Goal: Task Accomplishment & Management: Use online tool/utility

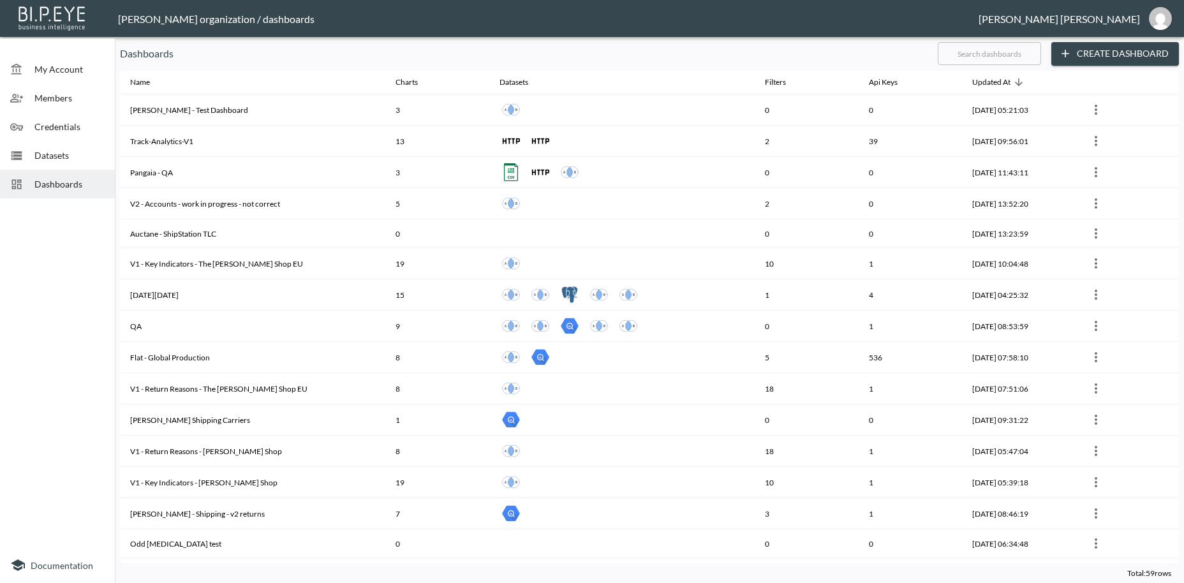
click at [969, 54] on input "text" at bounding box center [989, 54] width 103 height 32
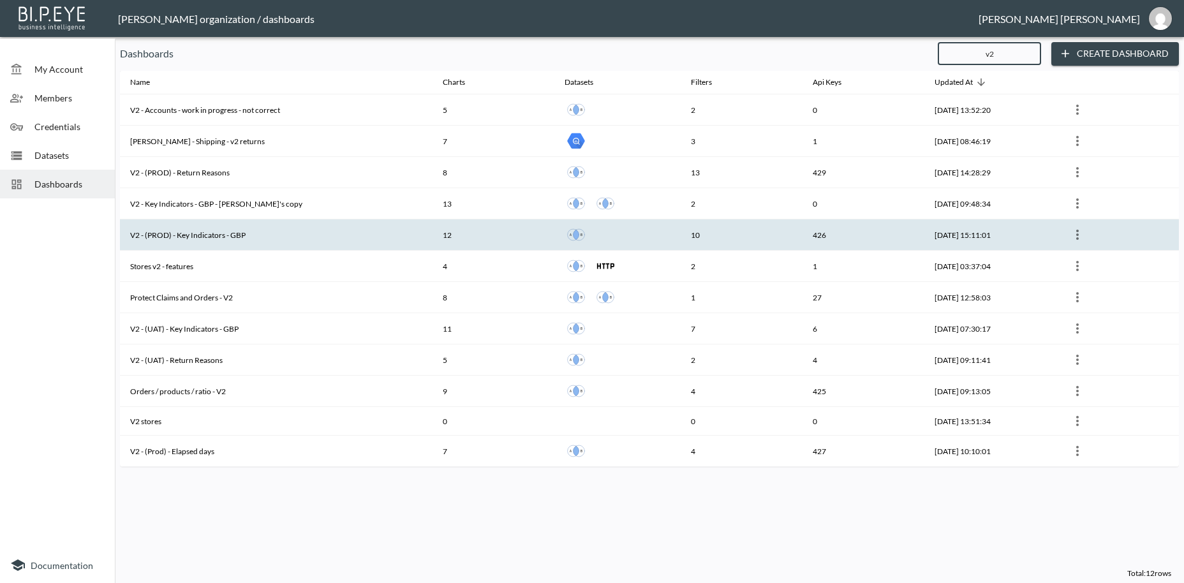
type input "v2"
click at [214, 234] on th "V2 - (PROD) - Key Indicators - GBP" at bounding box center [276, 235] width 313 height 31
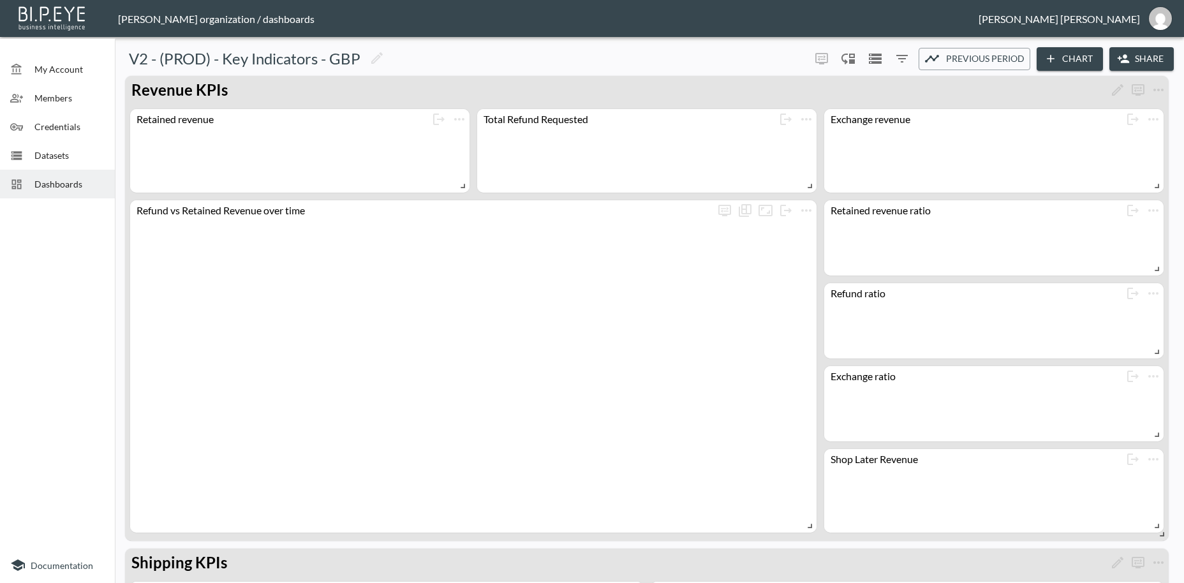
drag, startPoint x: 1147, startPoint y: 59, endPoint x: 1142, endPoint y: 68, distance: 10.6
click at [1142, 68] on button "Share" at bounding box center [1142, 59] width 64 height 24
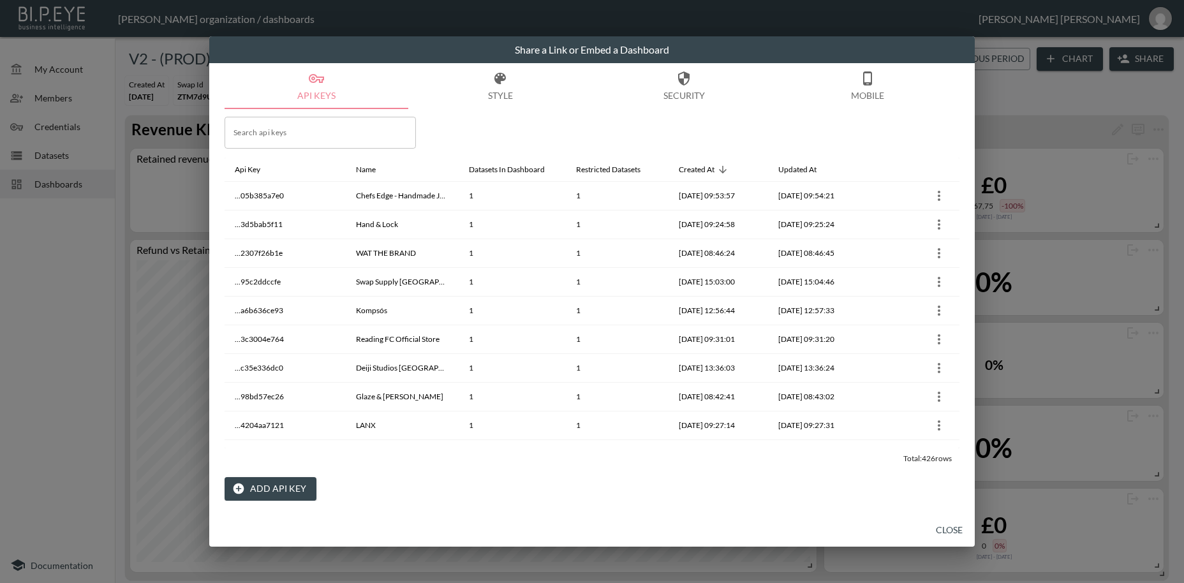
click at [284, 489] on button "Add API Key" at bounding box center [271, 489] width 92 height 24
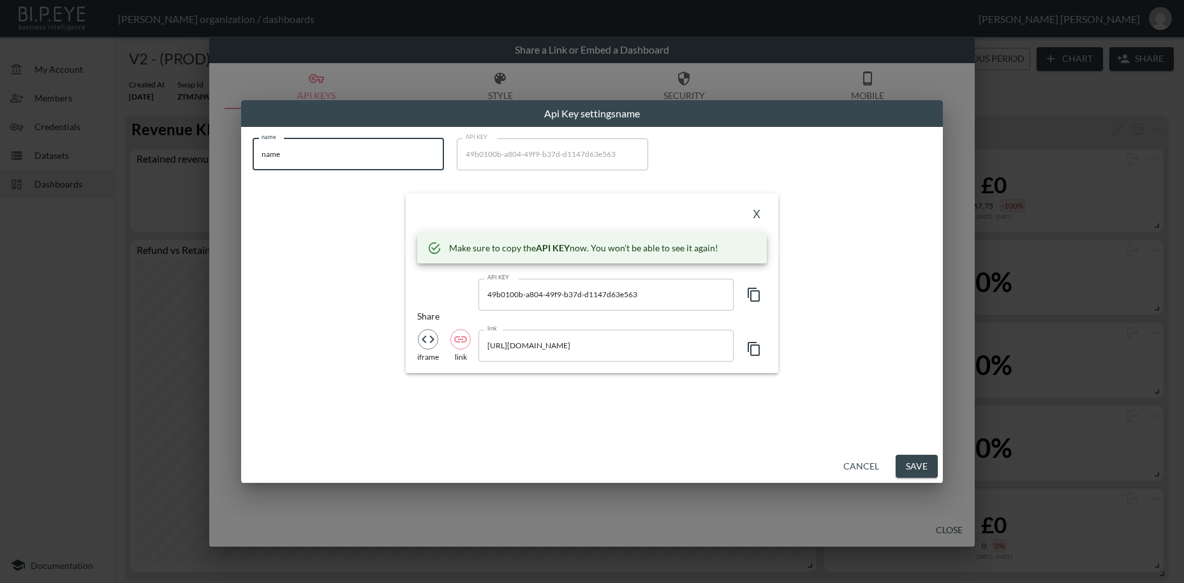
drag, startPoint x: 206, startPoint y: 146, endPoint x: 182, endPoint y: 145, distance: 24.3
click at [253, 145] on input "name" at bounding box center [348, 154] width 191 height 32
paste input "[PERSON_NAME]"
type input "[PERSON_NAME]"
click at [753, 295] on icon "button" at bounding box center [754, 294] width 15 height 15
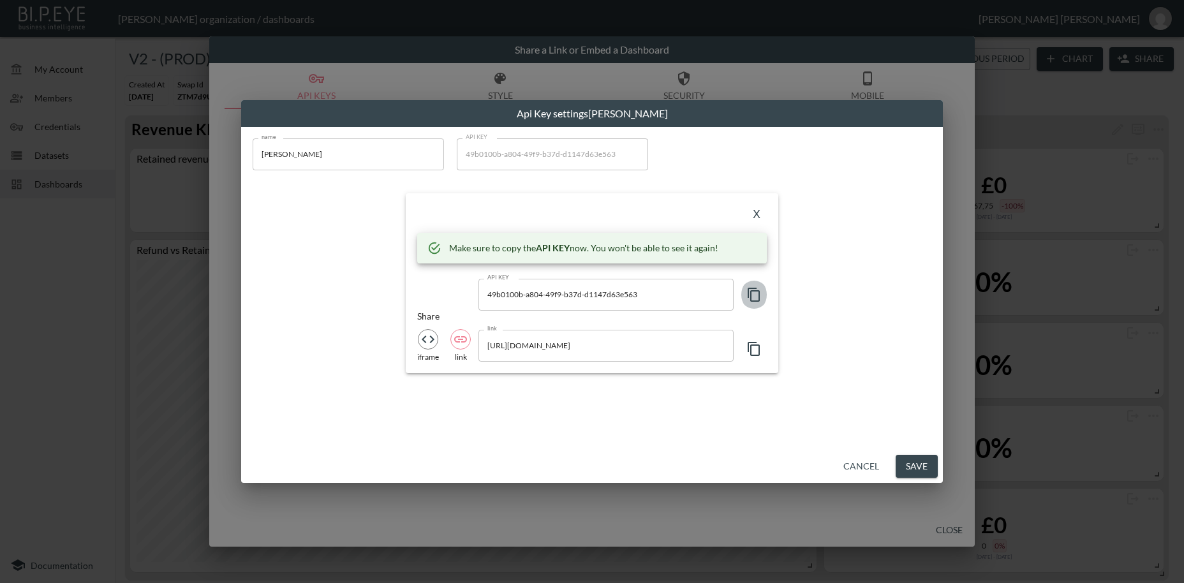
click at [753, 295] on icon "button" at bounding box center [754, 294] width 15 height 15
click at [759, 215] on button "X" at bounding box center [757, 215] width 20 height 20
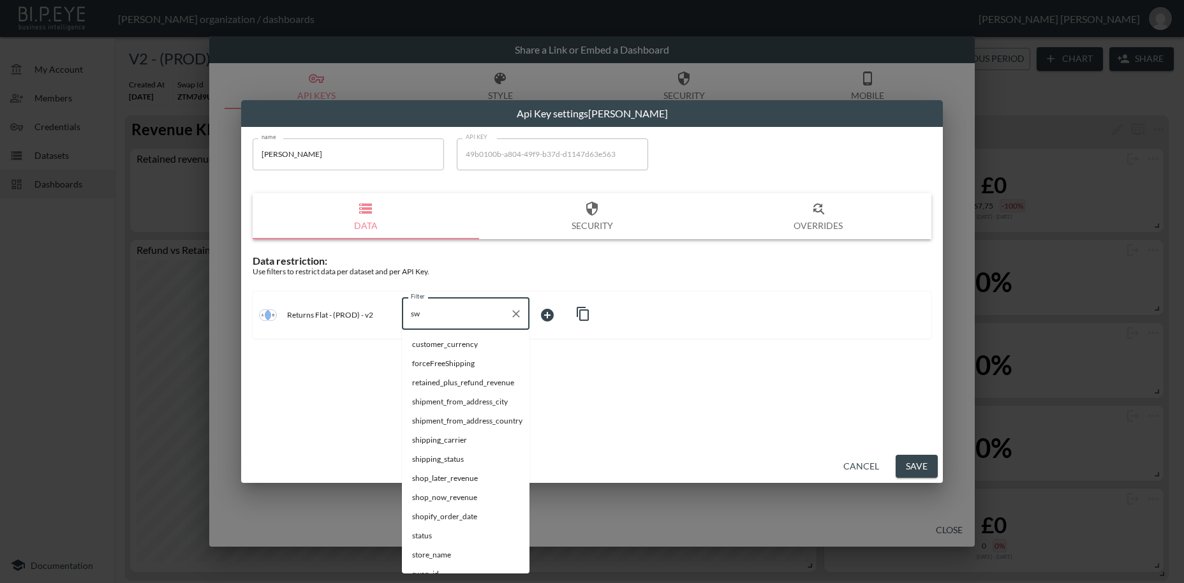
click at [439, 349] on span "customer_currency" at bounding box center [465, 344] width 107 height 11
type input "swap_id"
click at [544, 313] on body "BI.P.EYE, Interactive Analytics Dashboards - app [PERSON_NAME] organization / d…" at bounding box center [592, 291] width 1184 height 583
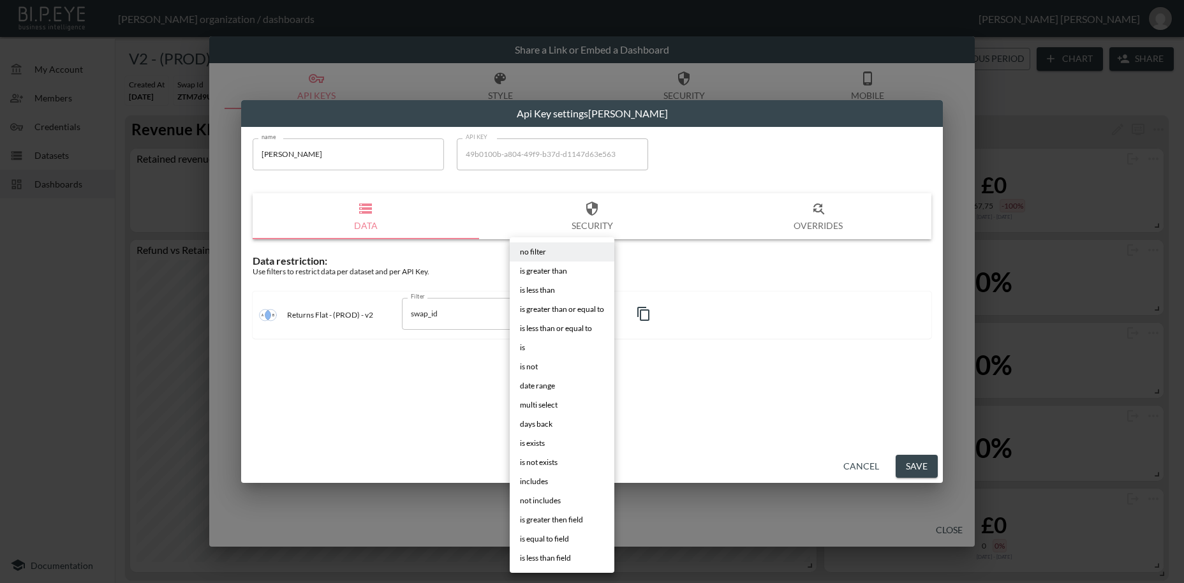
click at [527, 349] on li "is" at bounding box center [562, 347] width 105 height 19
click at [604, 313] on div at bounding box center [592, 291] width 1184 height 583
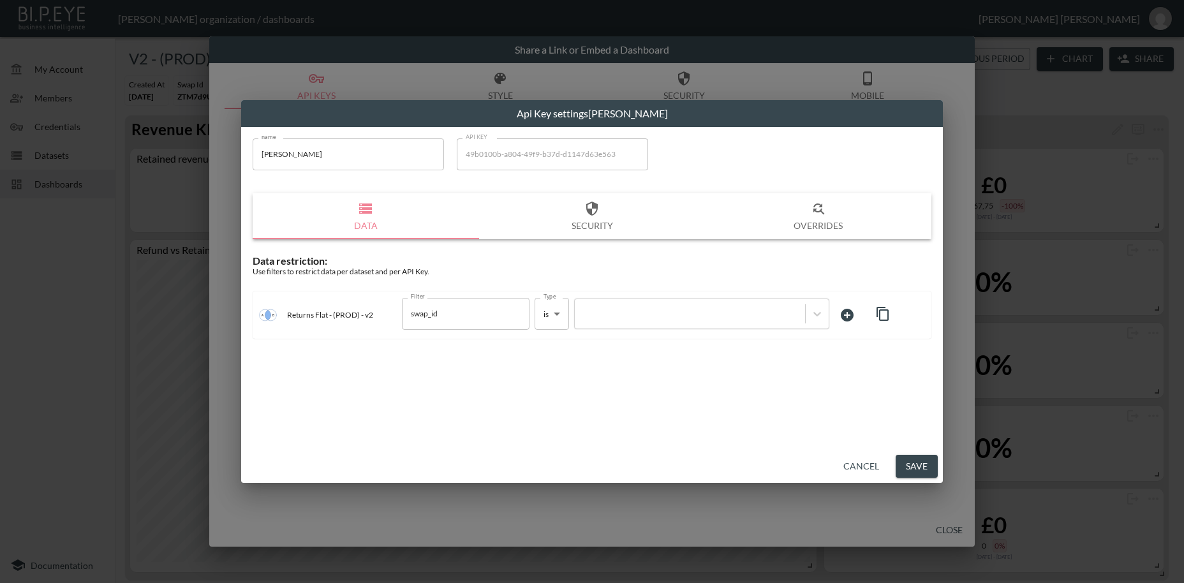
click at [592, 311] on li "is less than" at bounding box center [562, 307] width 78 height 11
click at [588, 314] on li "is greater than or equal to" at bounding box center [562, 318] width 78 height 11
click at [625, 313] on div at bounding box center [592, 291] width 1184 height 583
click at [625, 315] on div at bounding box center [592, 291] width 1184 height 583
click at [605, 317] on li "is greater than or equal to" at bounding box center [566, 318] width 86 height 11
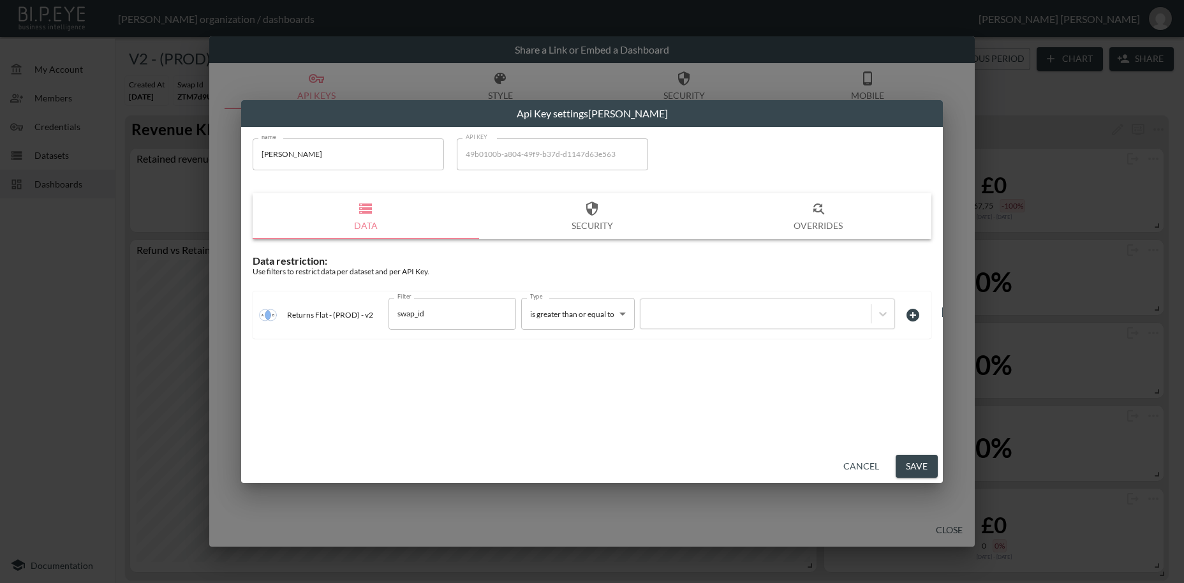
click at [625, 315] on div at bounding box center [592, 291] width 1184 height 583
click at [623, 313] on div at bounding box center [592, 291] width 1184 height 583
click at [627, 315] on div at bounding box center [592, 291] width 1184 height 583
click at [700, 321] on div at bounding box center [592, 291] width 1184 height 583
click at [445, 317] on div at bounding box center [592, 291] width 1184 height 583
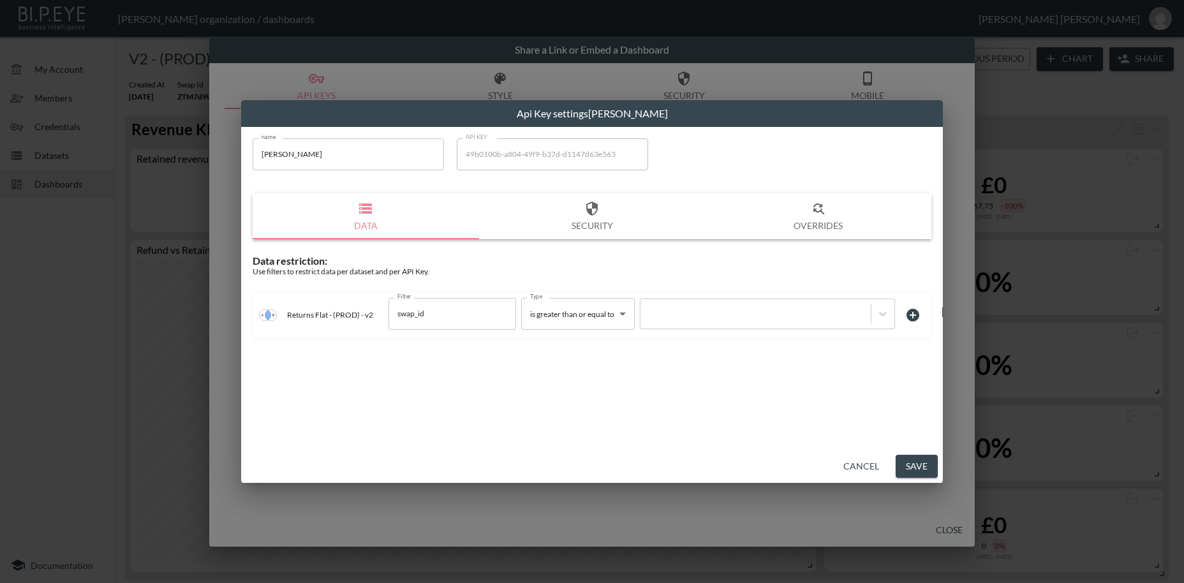
click at [627, 312] on div at bounding box center [592, 291] width 1184 height 583
click at [625, 314] on div at bounding box center [592, 291] width 1184 height 583
click at [847, 466] on div at bounding box center [592, 291] width 1184 height 583
click at [593, 318] on span "is greater than or equal to" at bounding box center [562, 318] width 63 height 6
click at [623, 315] on div at bounding box center [592, 291] width 1184 height 583
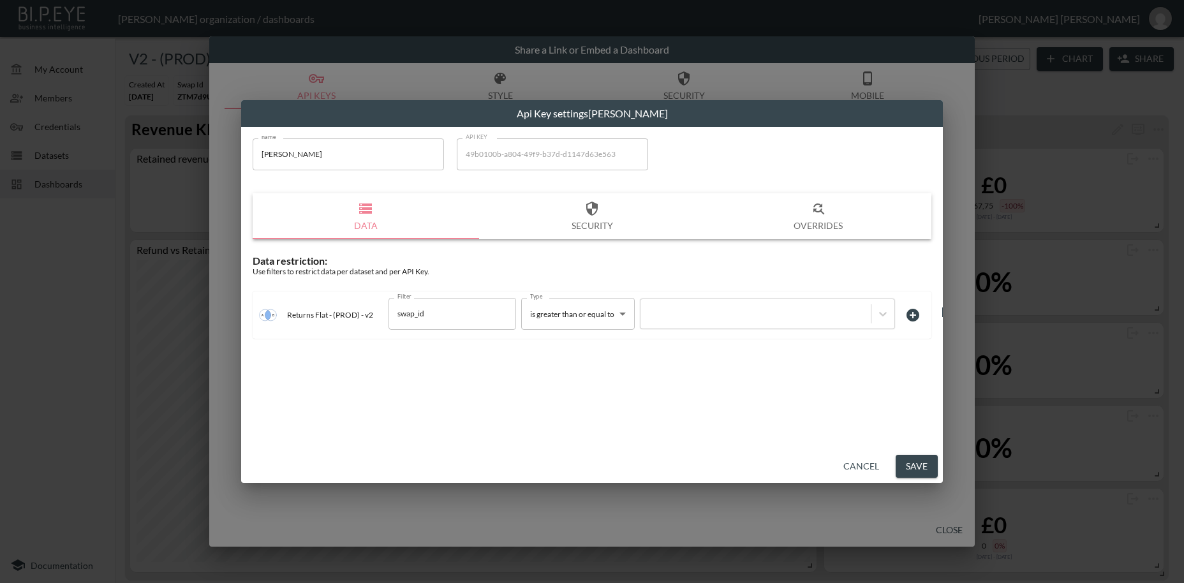
click at [623, 314] on div at bounding box center [592, 291] width 1184 height 583
click at [588, 313] on li "is less than" at bounding box center [566, 307] width 86 height 11
click at [585, 315] on li "is greater than or equal to" at bounding box center [566, 318] width 86 height 11
click at [624, 315] on div at bounding box center [592, 291] width 1184 height 583
click at [860, 466] on div at bounding box center [592, 291] width 1184 height 583
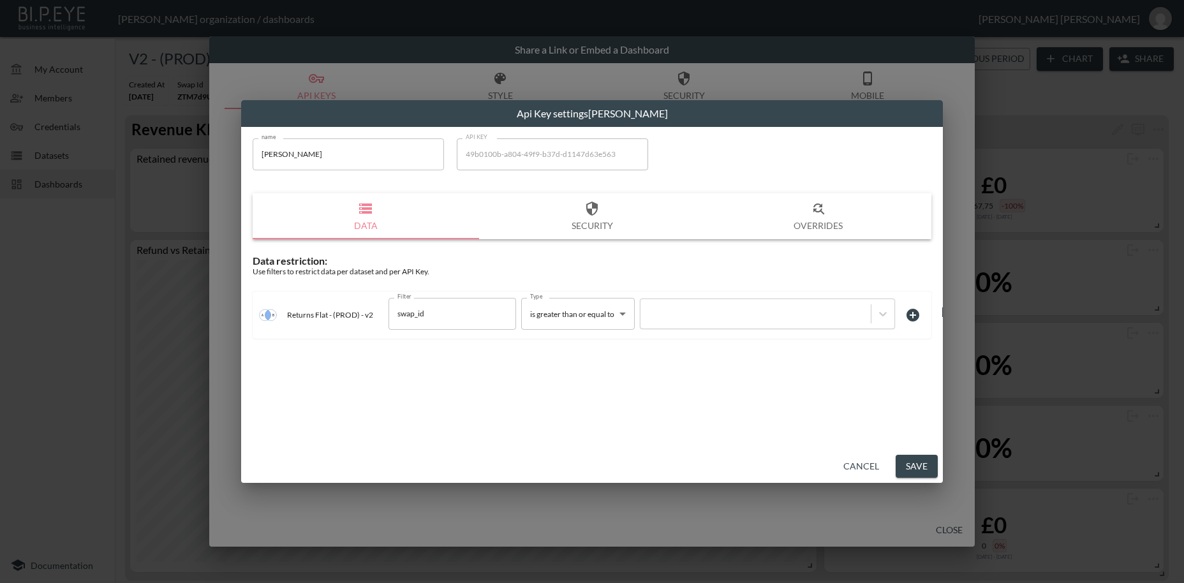
click at [555, 336] on li "is" at bounding box center [566, 339] width 86 height 11
type input "is"
click at [325, 146] on div at bounding box center [592, 291] width 1184 height 583
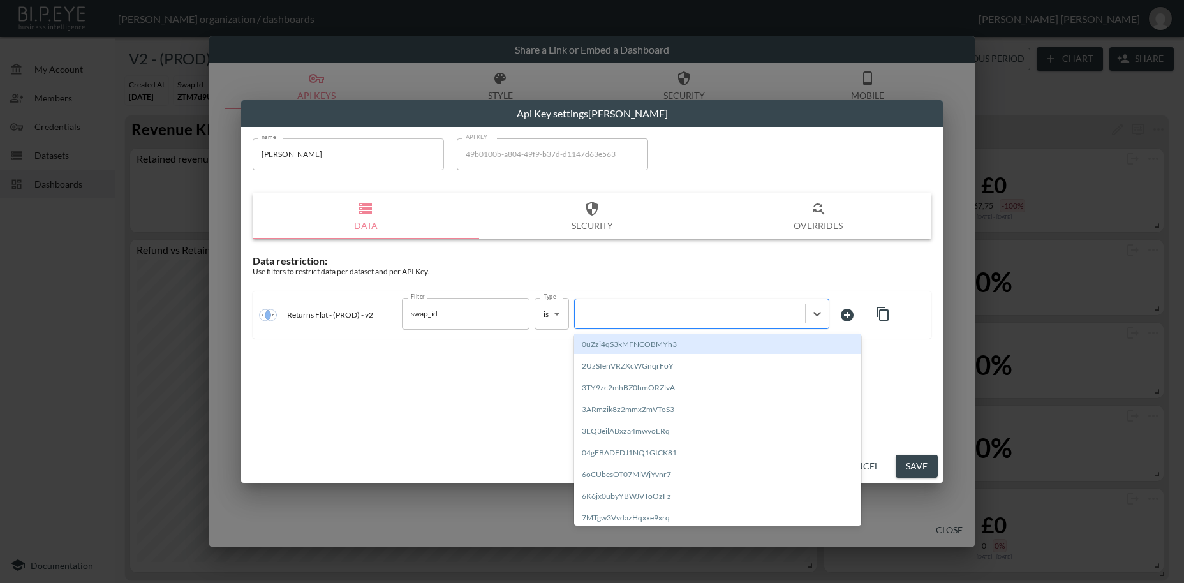
click at [722, 316] on div at bounding box center [690, 314] width 218 height 12
paste input "EeE0f2B9y8S26M0reDh3"
type input "EeE0f2B9y8S26M0reDh3"
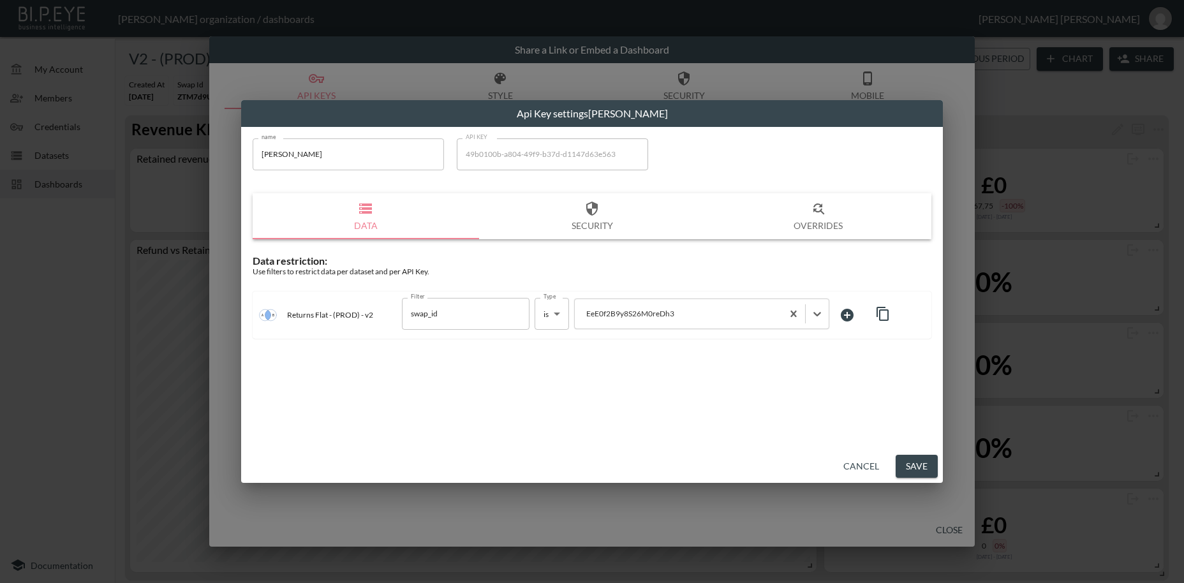
click at [920, 467] on button "Save" at bounding box center [917, 467] width 42 height 24
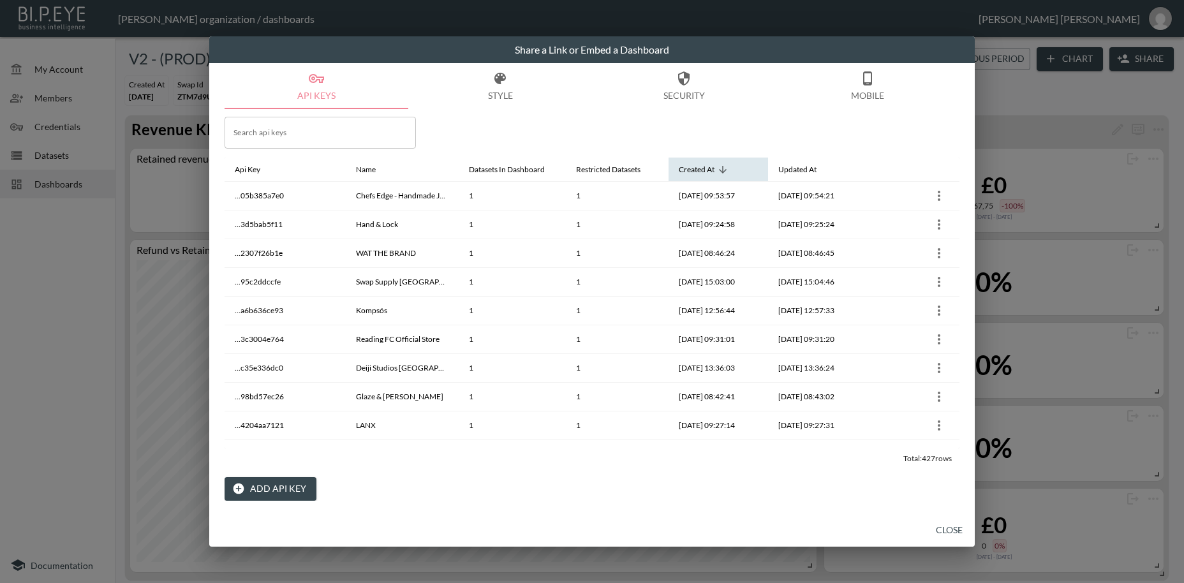
click at [706, 172] on div "Created At" at bounding box center [697, 169] width 36 height 15
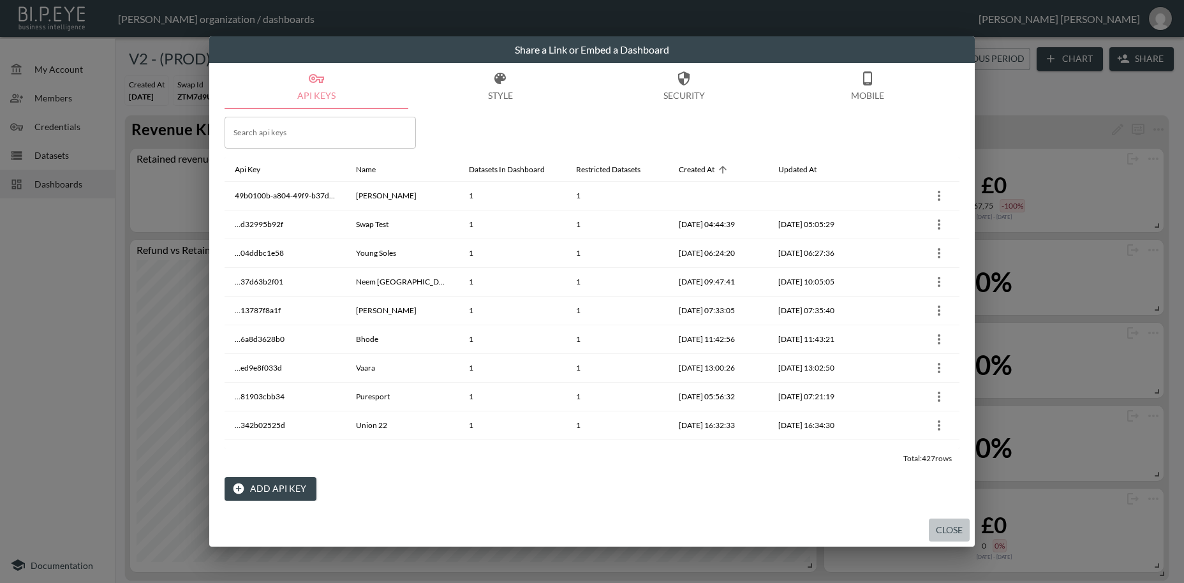
click at [941, 532] on button "Close" at bounding box center [949, 531] width 41 height 24
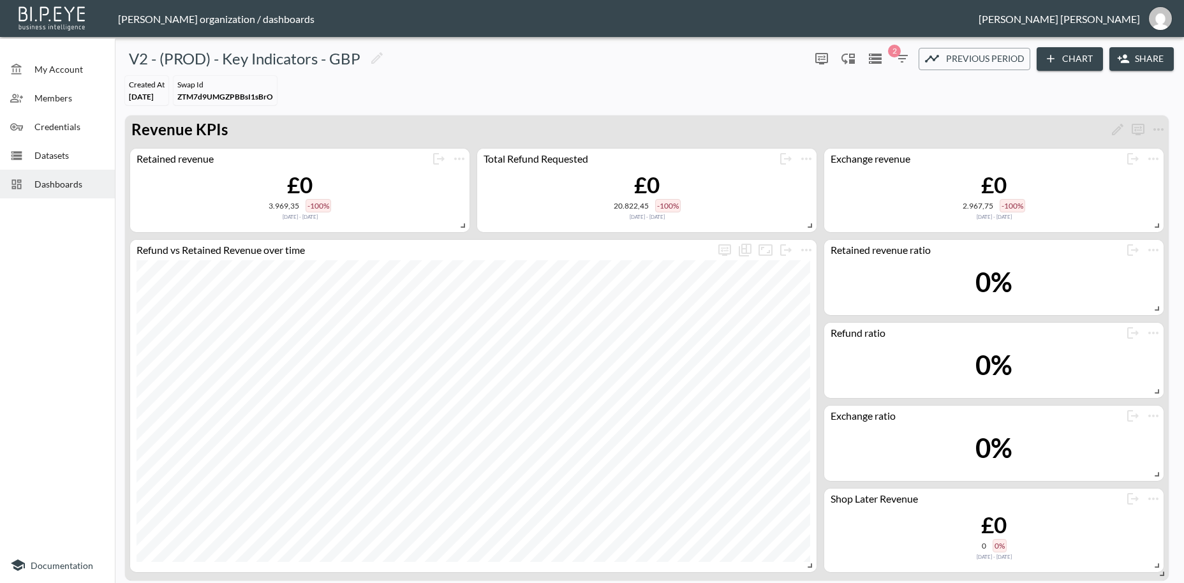
click at [63, 180] on span "Dashboards" at bounding box center [69, 183] width 70 height 13
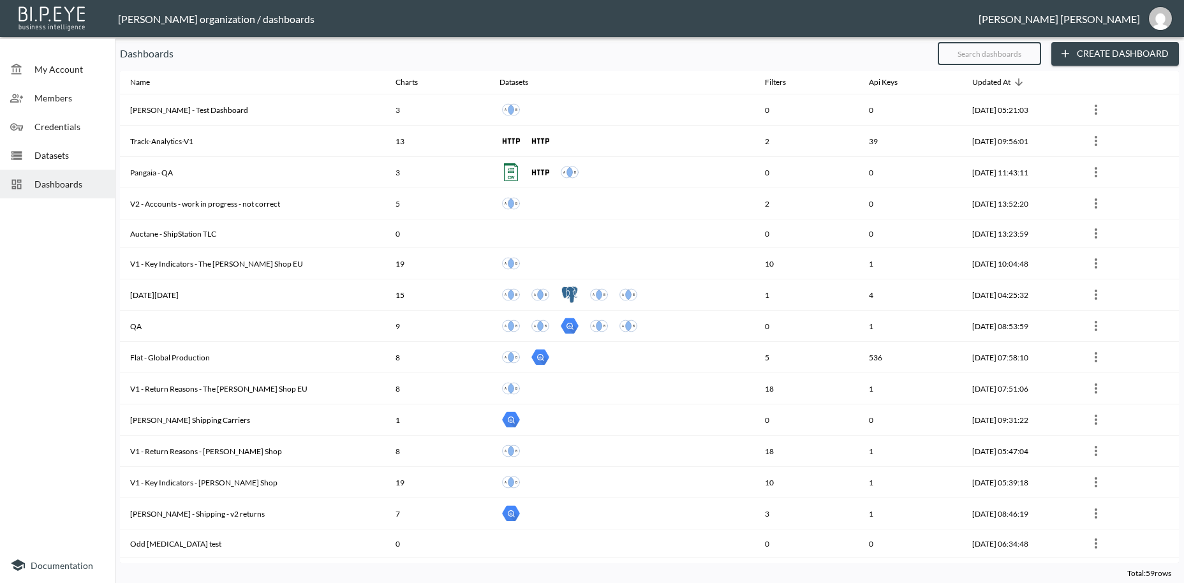
click at [961, 54] on input "text" at bounding box center [989, 54] width 103 height 32
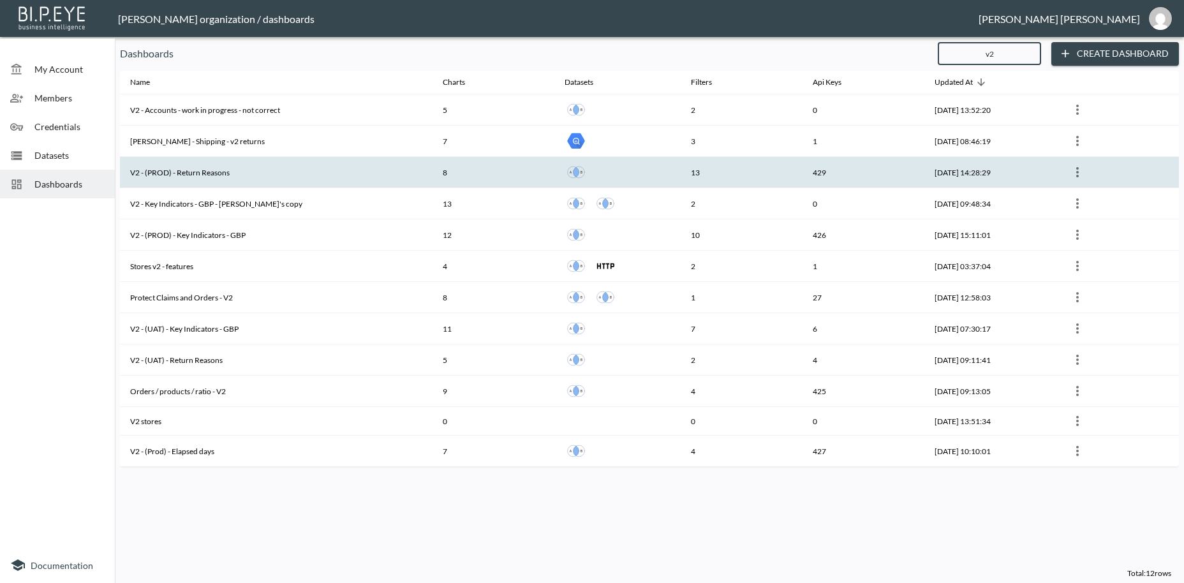
type input "v2"
click at [216, 170] on th "V2 - (PROD) - Return Reasons" at bounding box center [276, 172] width 313 height 31
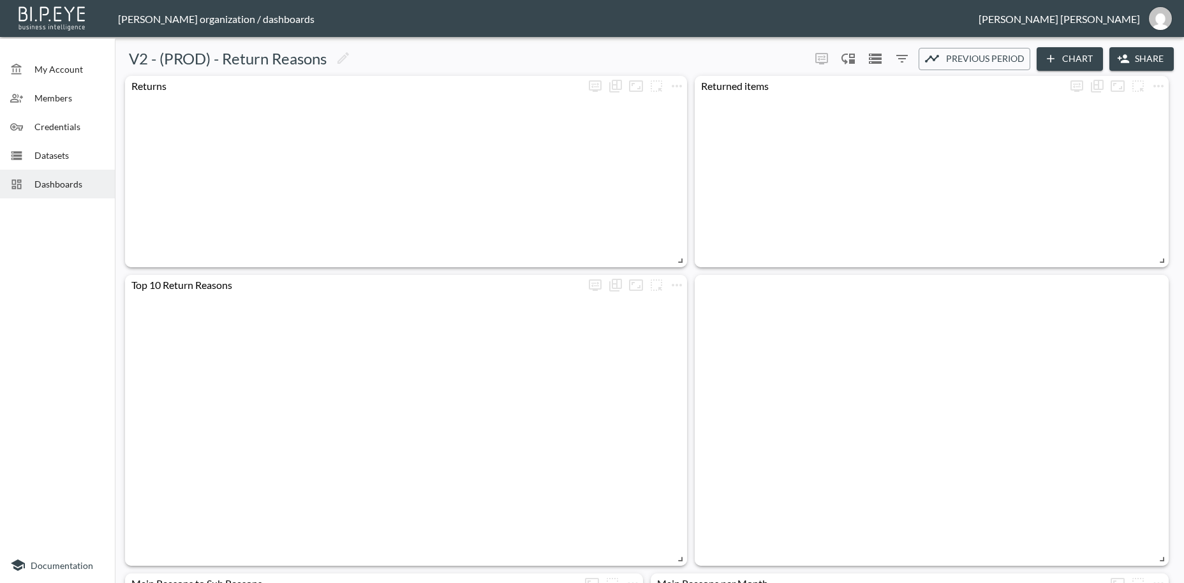
click at [1150, 61] on button "Share" at bounding box center [1142, 59] width 64 height 24
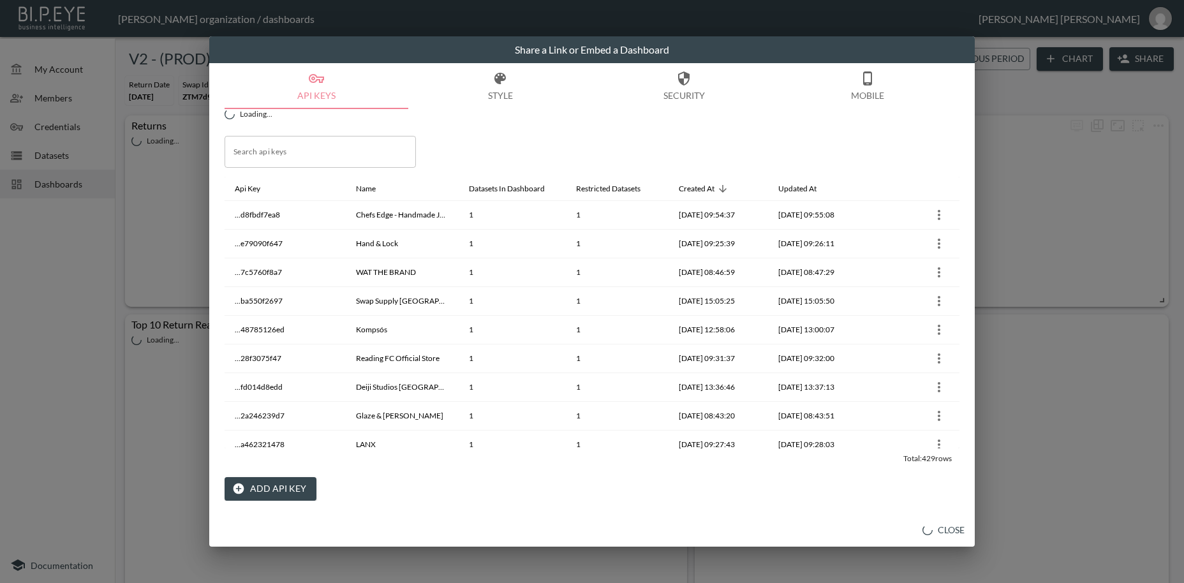
click at [283, 491] on button "Add API Key" at bounding box center [271, 489] width 92 height 24
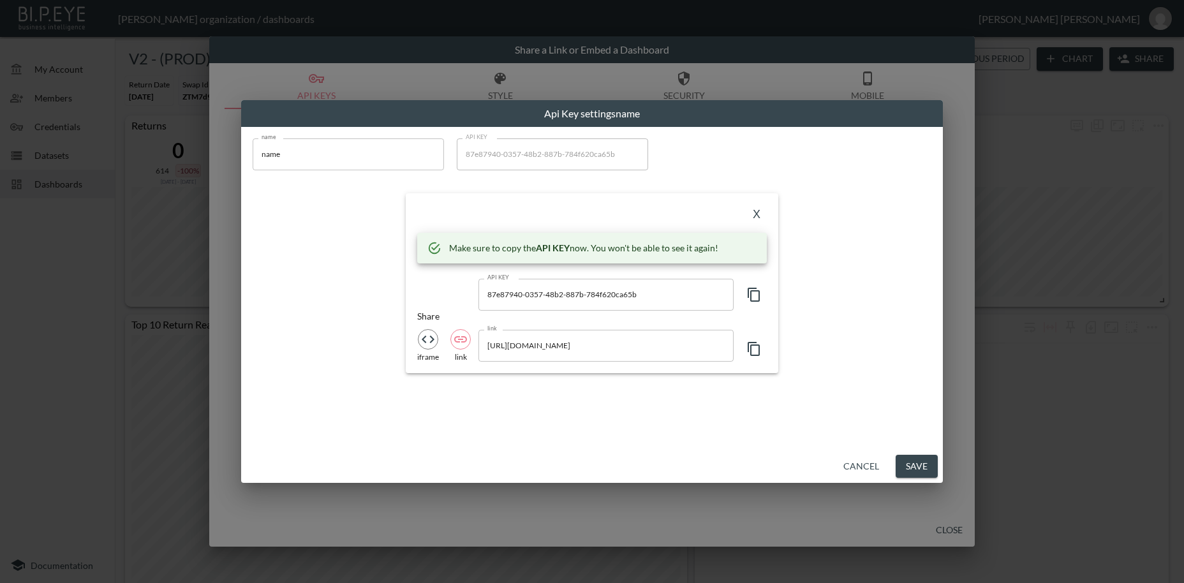
click at [269, 156] on input "name" at bounding box center [348, 154] width 191 height 32
paste input "[PERSON_NAME]"
type input "[PERSON_NAME]"
click at [752, 295] on icon "button" at bounding box center [754, 295] width 12 height 14
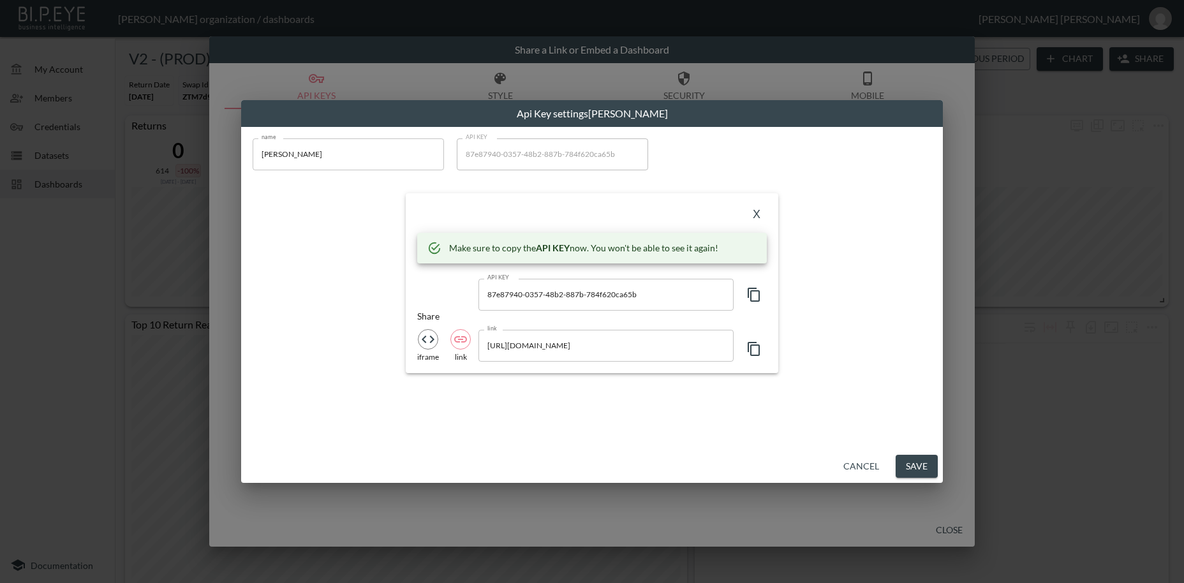
click at [752, 295] on icon "button" at bounding box center [754, 295] width 12 height 14
click at [755, 217] on button "X" at bounding box center [757, 215] width 20 height 20
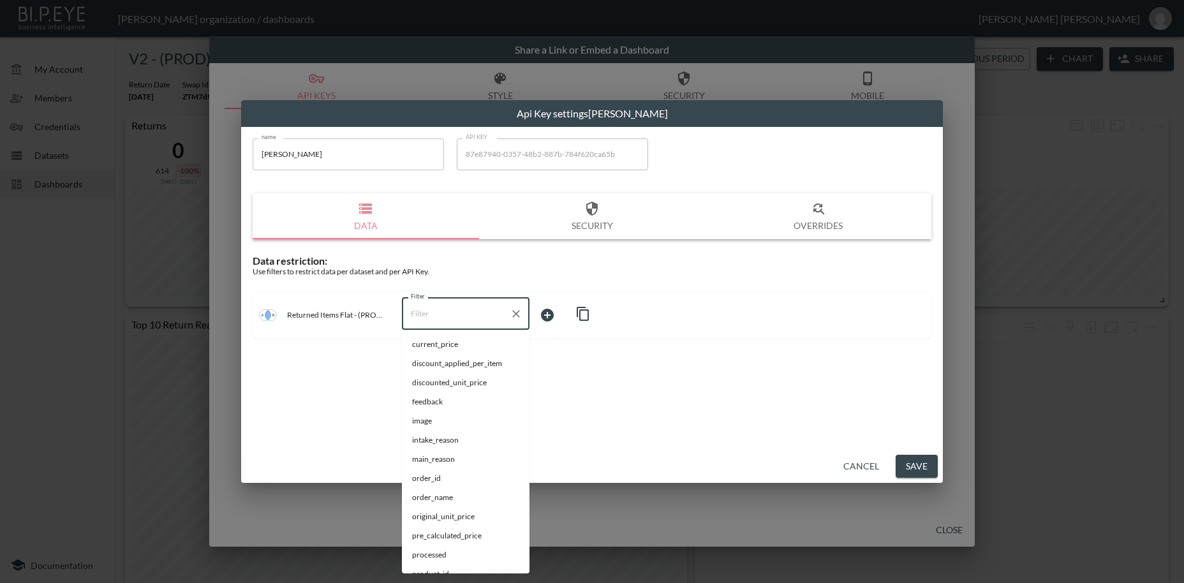
click at [428, 317] on input "Filter" at bounding box center [456, 314] width 97 height 20
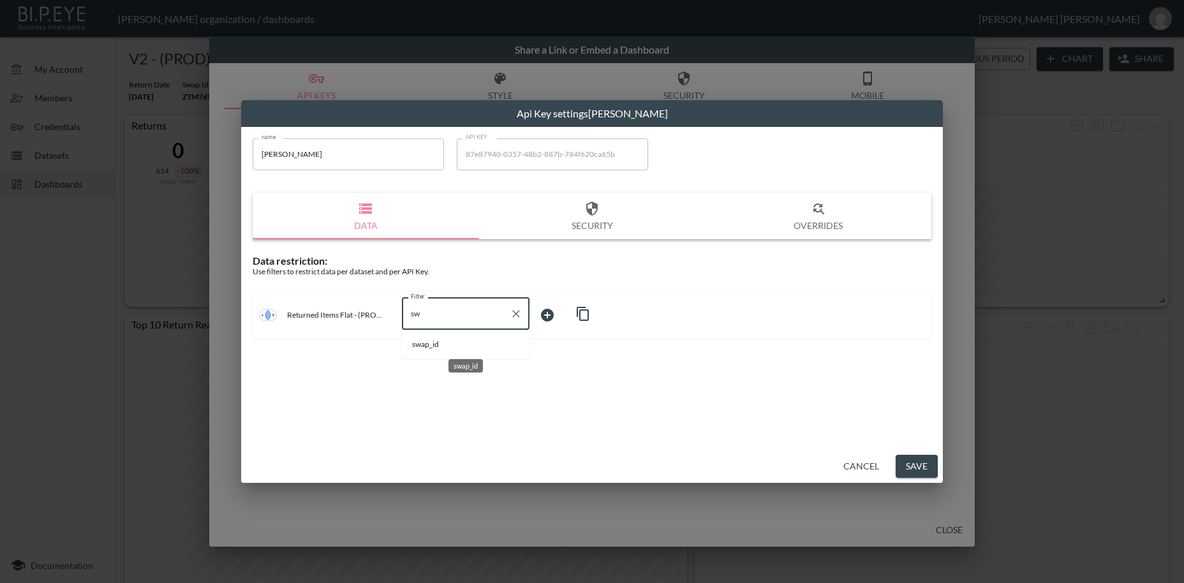
click at [424, 341] on span "swap_id" at bounding box center [465, 344] width 107 height 11
type input "swap_id"
click at [554, 315] on body "BI.P.EYE, Interactive Analytics Dashboards - app [PERSON_NAME] organization / d…" at bounding box center [592, 291] width 1184 height 583
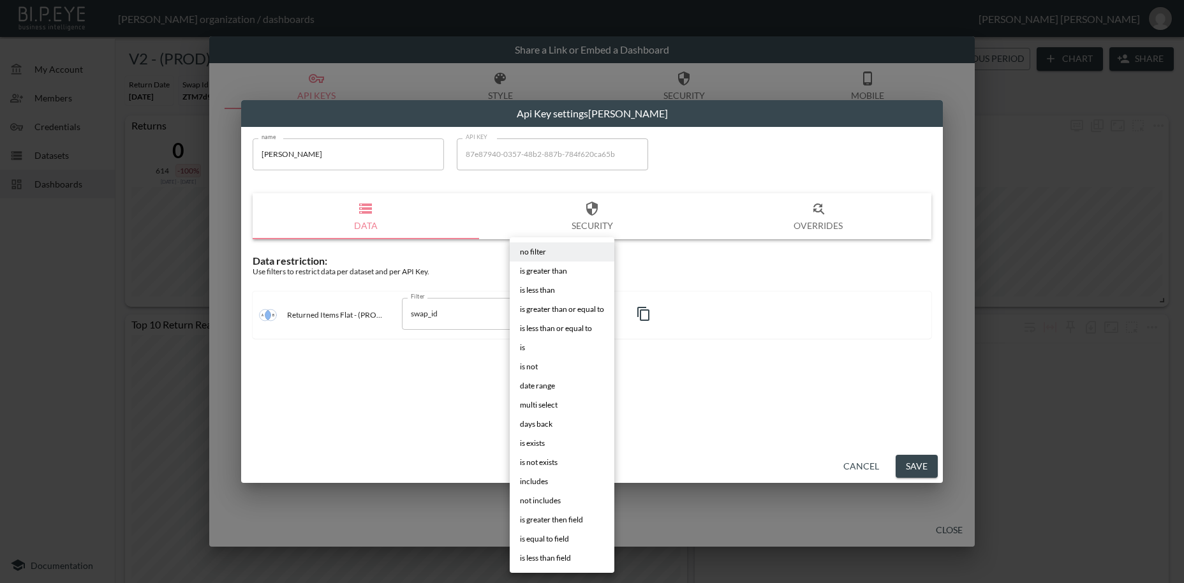
click at [521, 348] on span "is" at bounding box center [522, 347] width 5 height 11
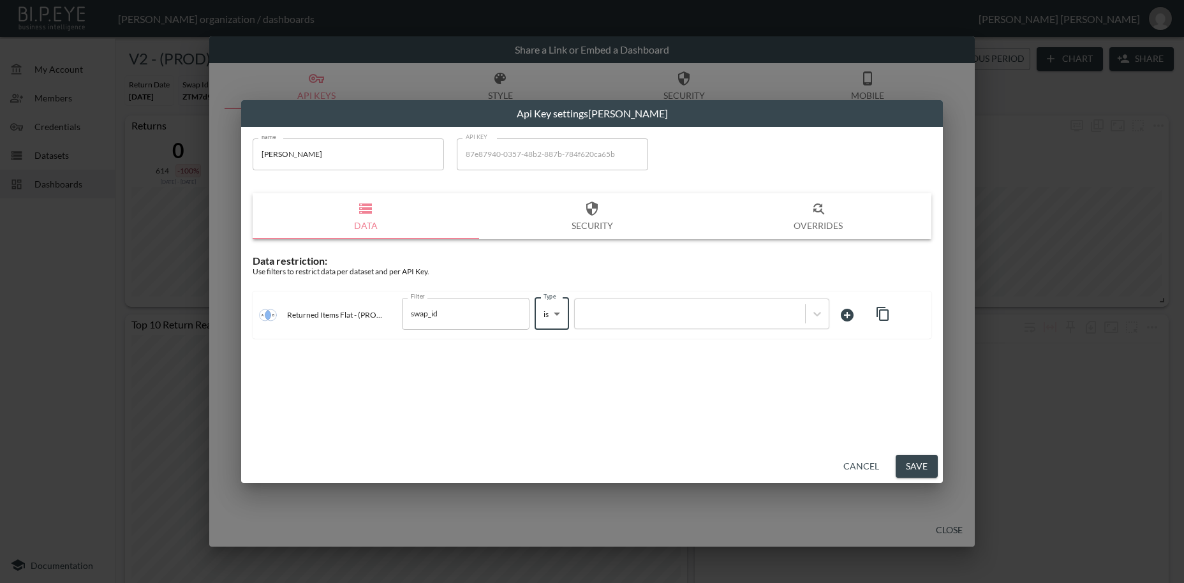
type input "is"
click at [747, 313] on div "no filter is greater than is less than is greater than or equal to is less than…" at bounding box center [592, 291] width 1184 height 583
click at [719, 318] on div at bounding box center [690, 314] width 218 height 12
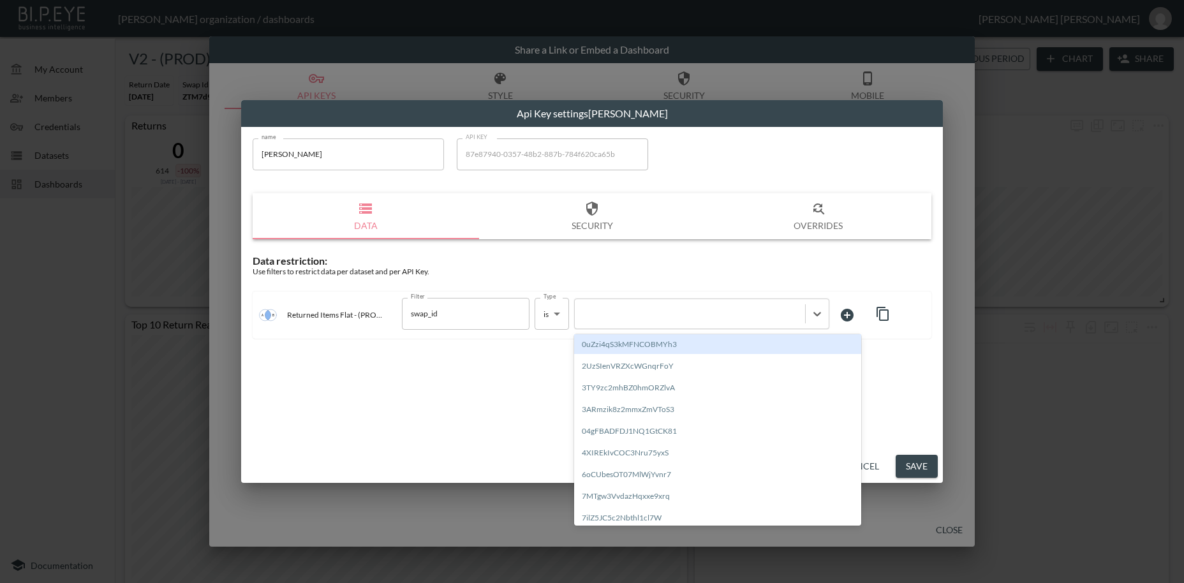
paste input "EeE0f2B9y8S26M0reDh3"
type input "EeE0f2B9y8S26M0reDh3"
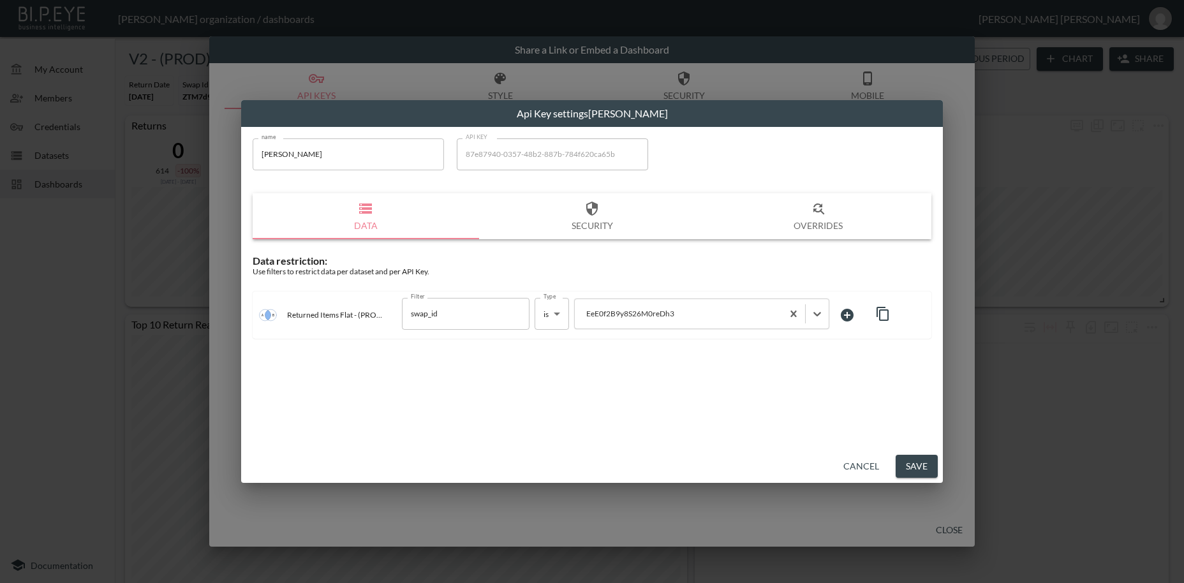
click at [917, 465] on button "Save" at bounding box center [917, 467] width 42 height 24
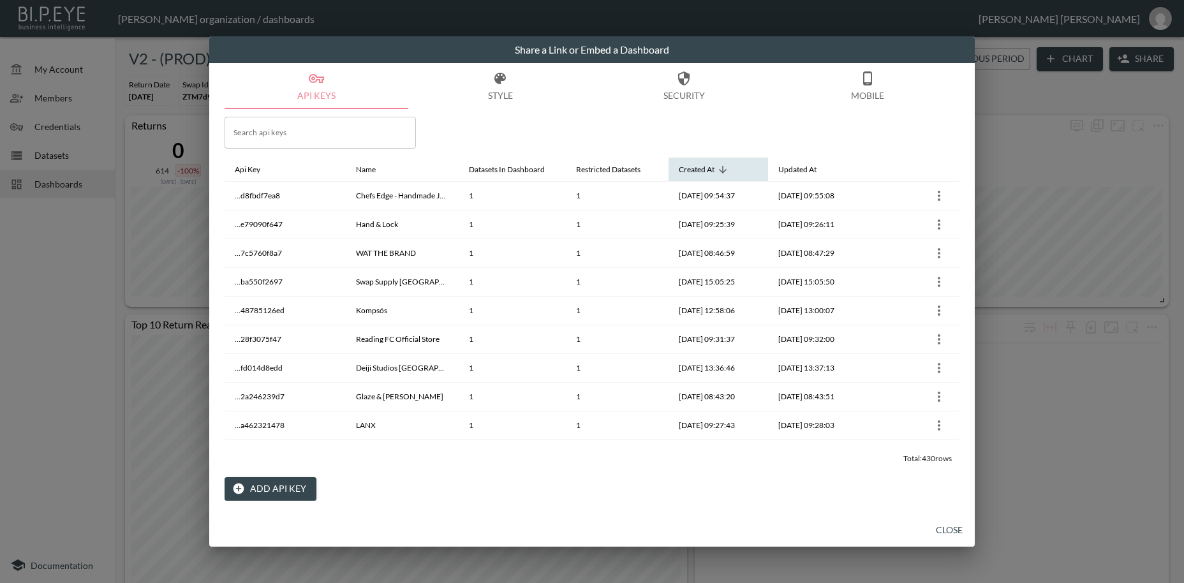
click at [722, 170] on icon at bounding box center [722, 169] width 11 height 11
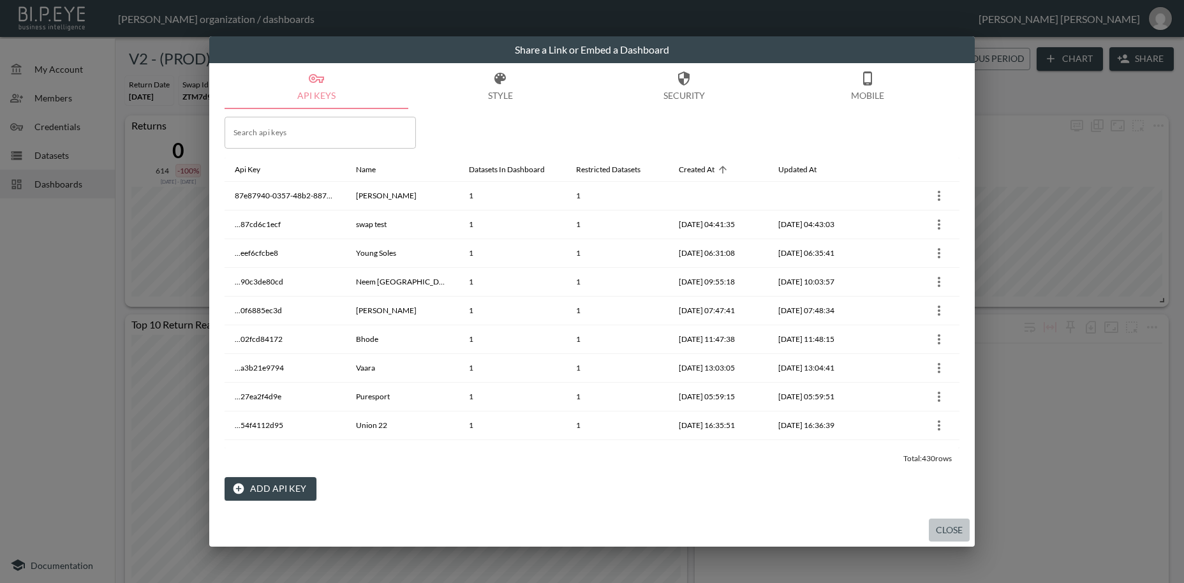
click at [950, 531] on button "Close" at bounding box center [949, 531] width 41 height 24
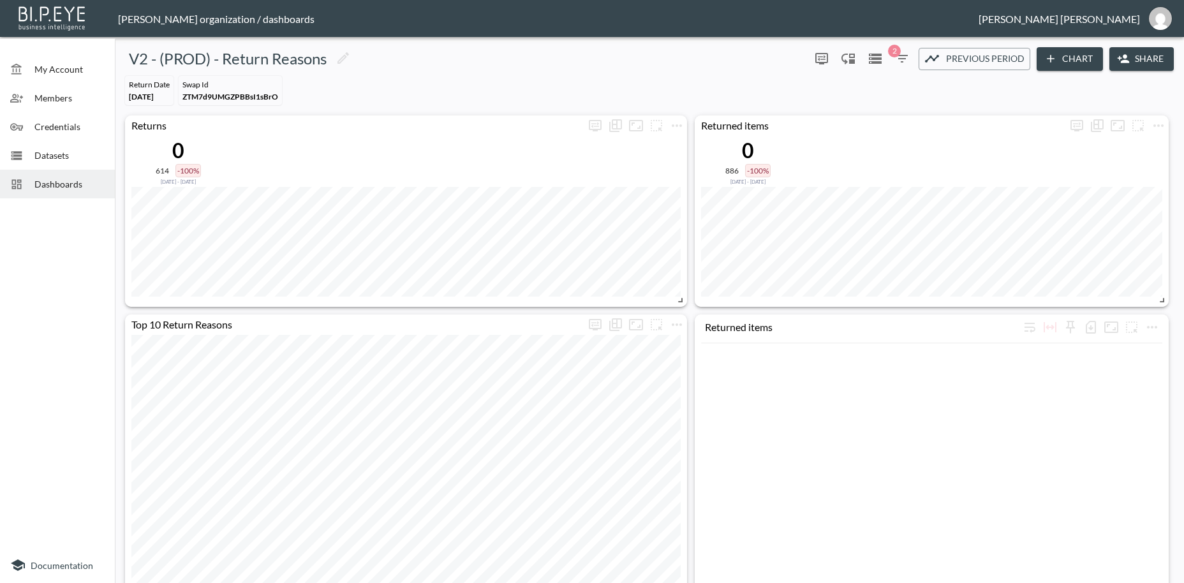
click at [68, 185] on span "Dashboards" at bounding box center [69, 183] width 70 height 13
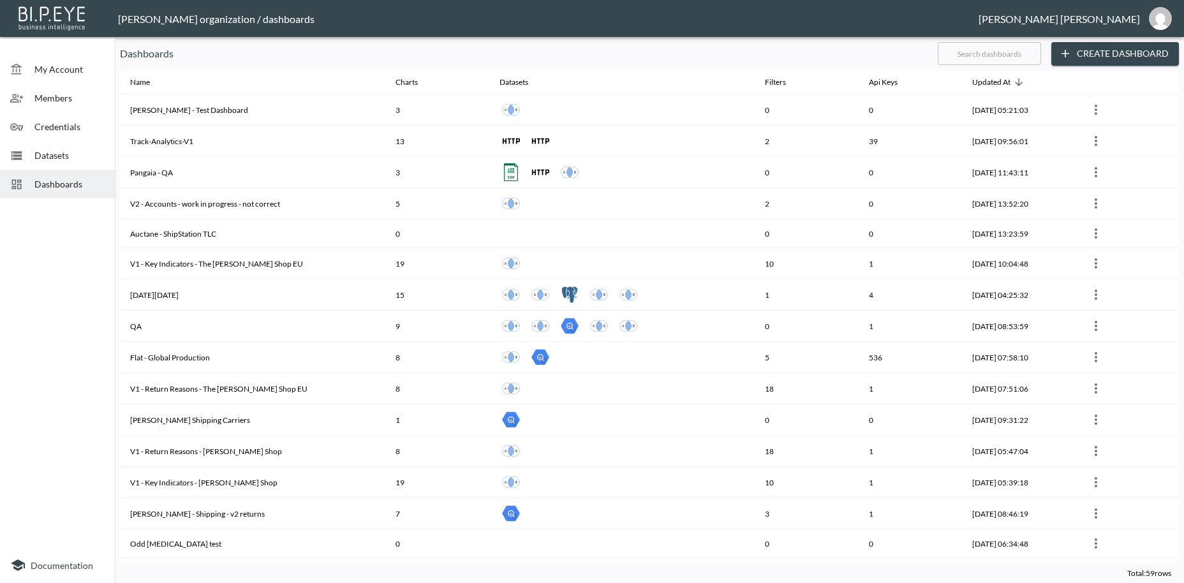
click at [952, 54] on input "text" at bounding box center [989, 54] width 103 height 32
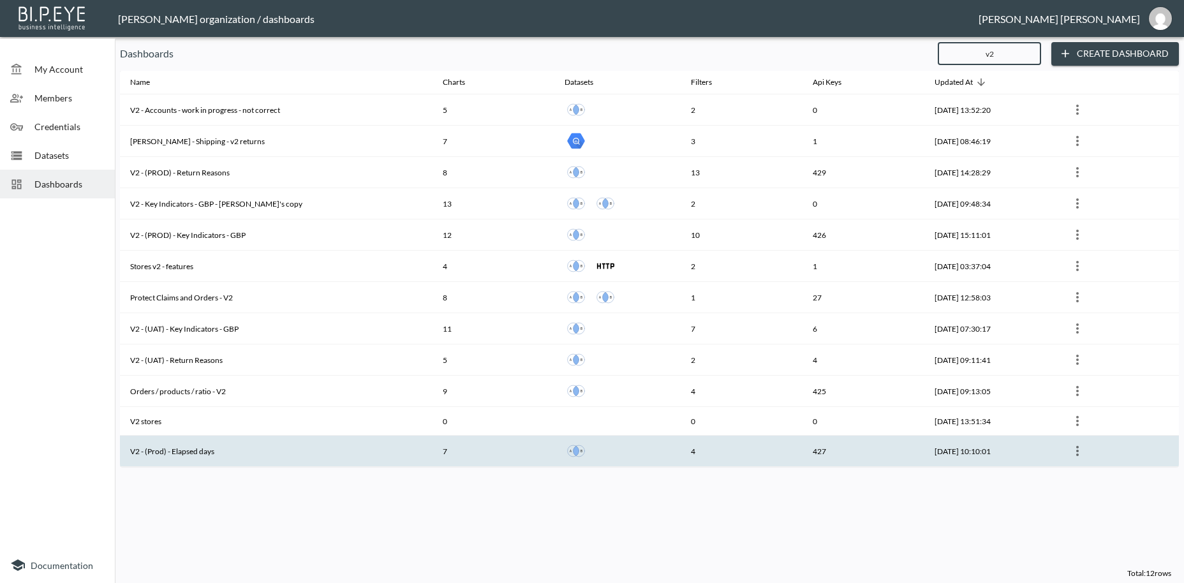
type input "v2"
click at [191, 452] on th "V2 - (Prod) - Elapsed days" at bounding box center [276, 451] width 313 height 31
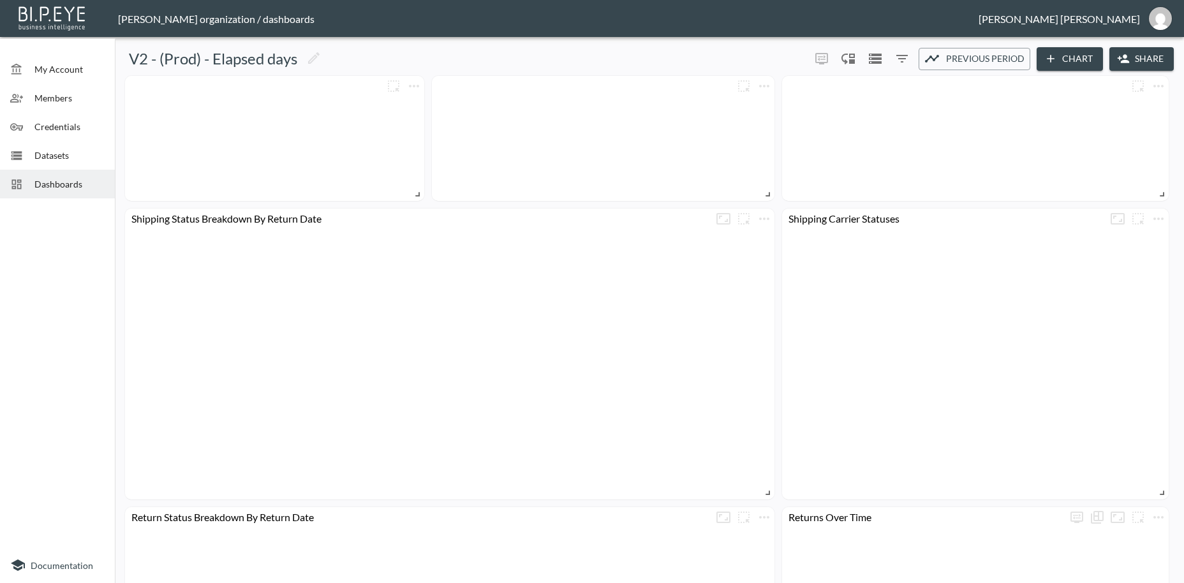
click at [1151, 63] on button "Share" at bounding box center [1142, 59] width 64 height 24
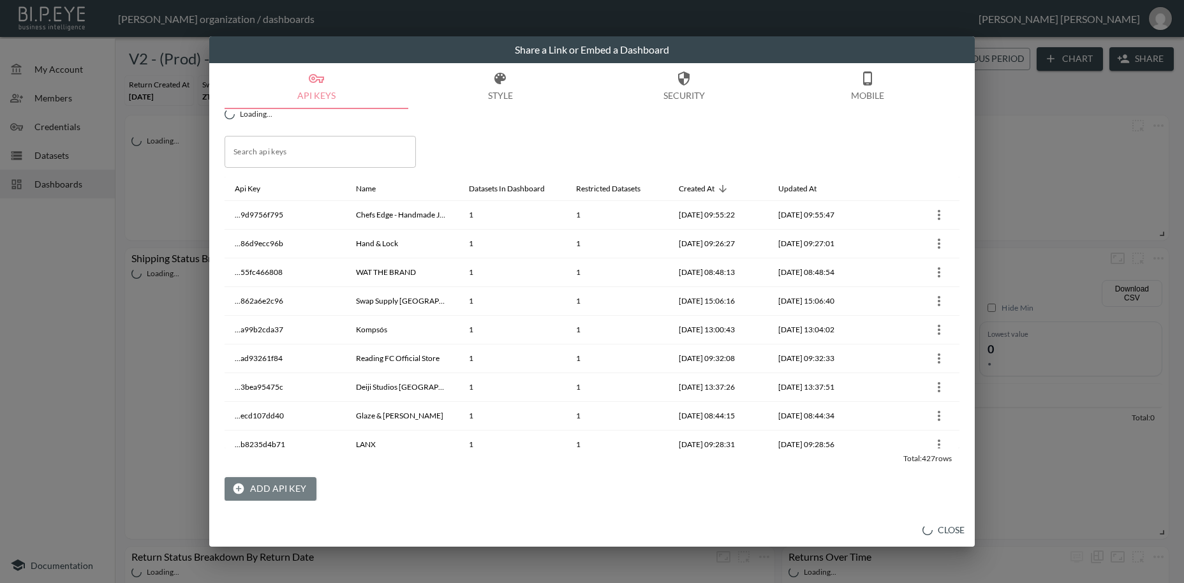
click at [279, 489] on button "Add API Key" at bounding box center [271, 489] width 92 height 24
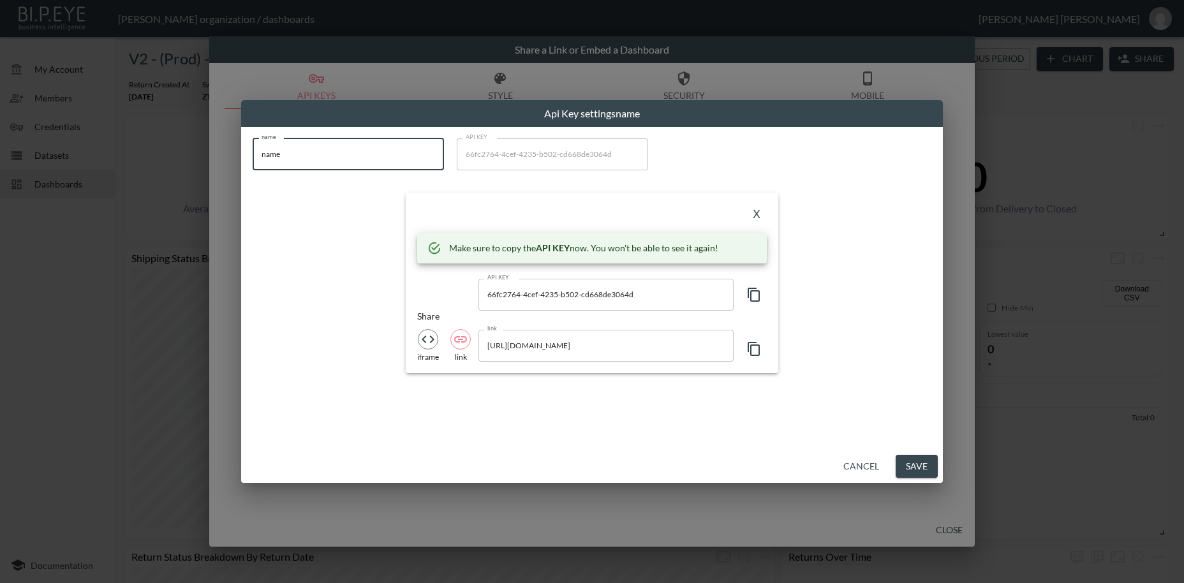
click at [269, 150] on input "name" at bounding box center [348, 154] width 191 height 32
paste input "[PERSON_NAME]"
type input "[PERSON_NAME]"
click at [756, 295] on icon "button" at bounding box center [754, 294] width 15 height 15
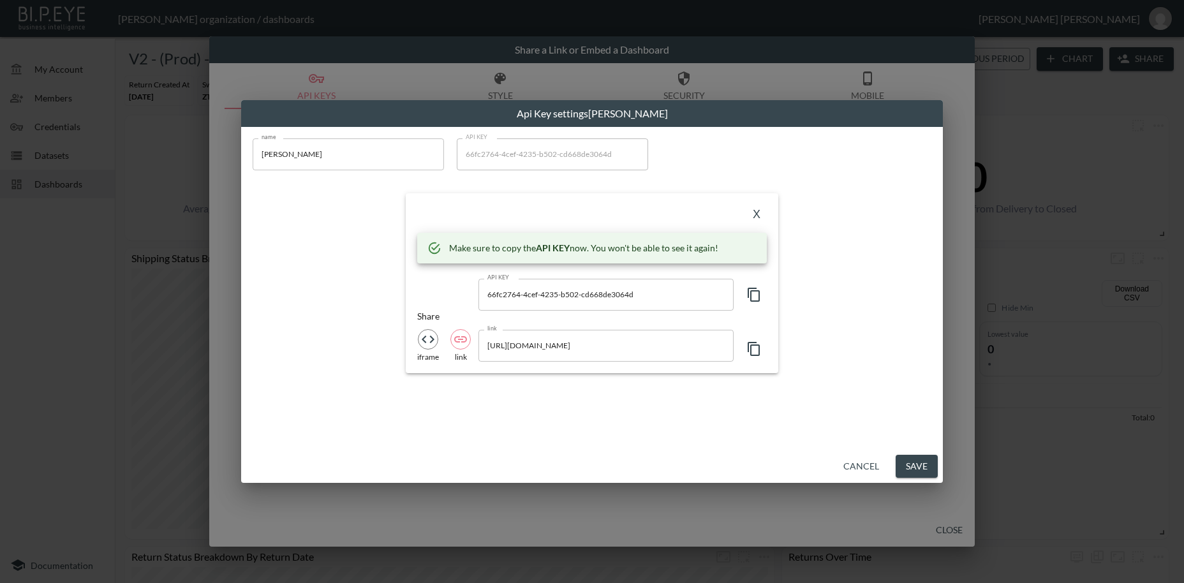
click at [756, 295] on icon "button" at bounding box center [754, 294] width 15 height 15
click at [757, 214] on button "X" at bounding box center [757, 215] width 20 height 20
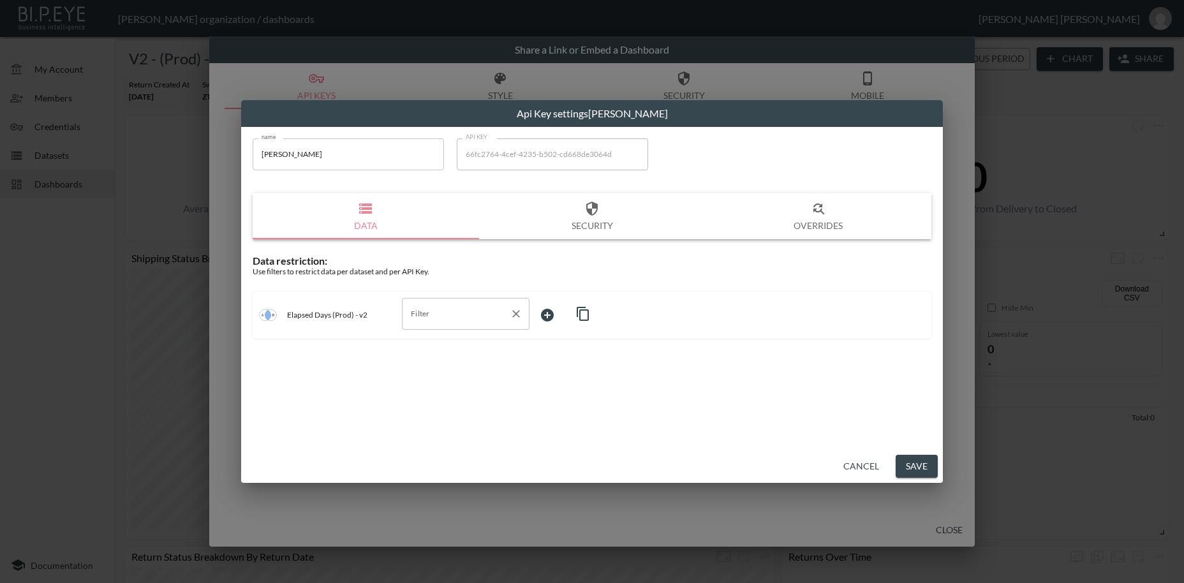
click at [429, 316] on input "Filter" at bounding box center [456, 314] width 97 height 20
click at [428, 345] on span "swap_id" at bounding box center [465, 344] width 107 height 11
type input "swap_id"
click at [555, 314] on body "BI.P.EYE, Interactive Analytics Dashboards - app [PERSON_NAME] organization / d…" at bounding box center [592, 291] width 1184 height 583
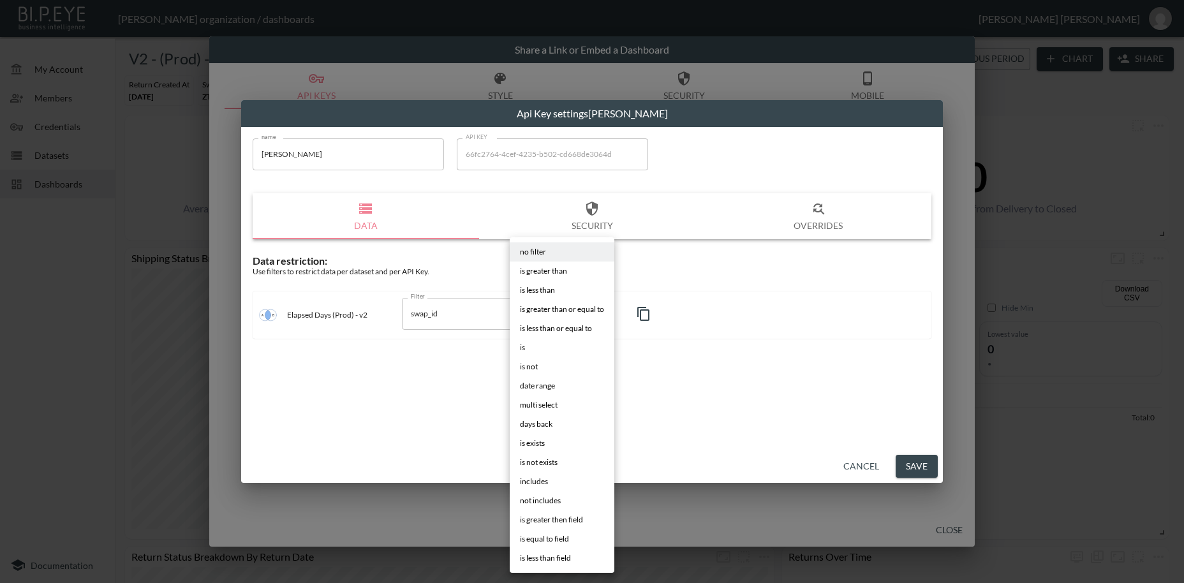
click at [526, 347] on li "is" at bounding box center [562, 347] width 105 height 19
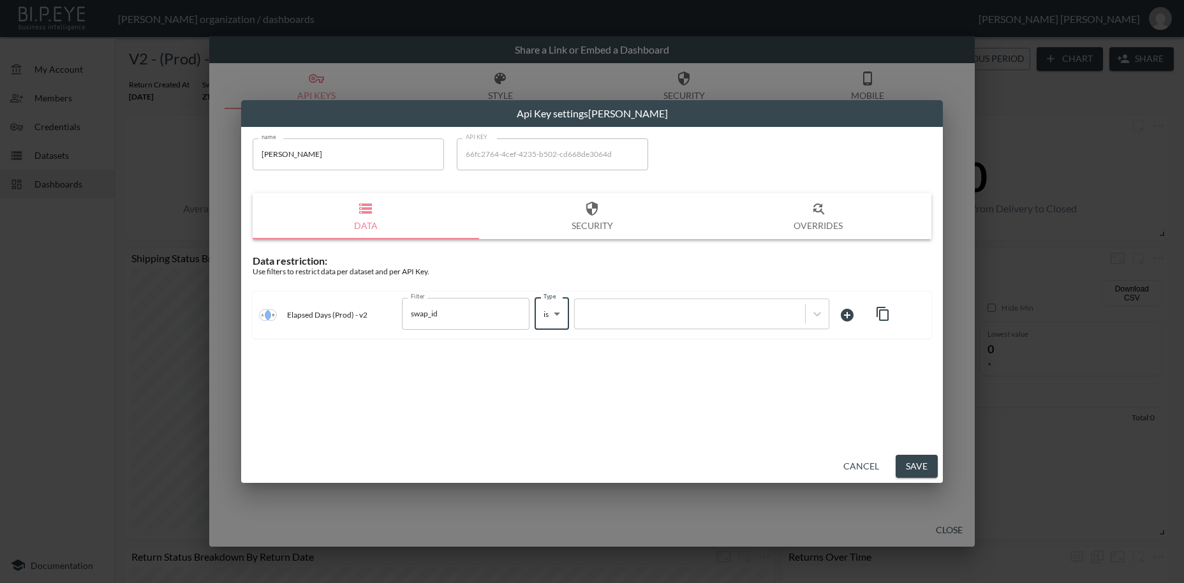
type input "is"
click at [717, 315] on div at bounding box center [690, 314] width 218 height 12
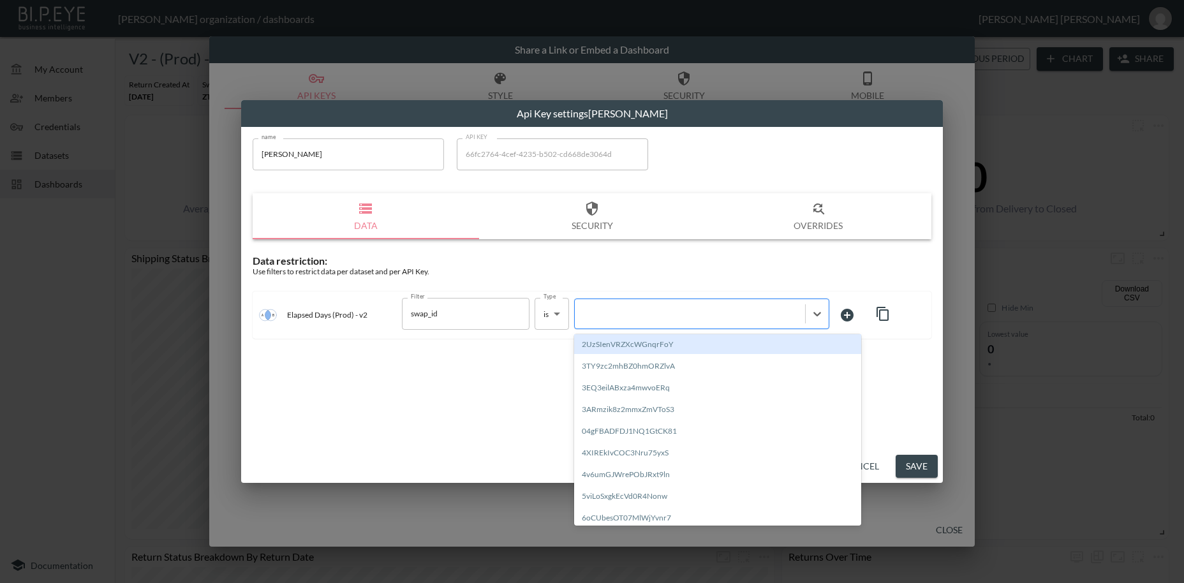
paste input "EeE0f2B9y8S26M0reDh3"
type input "EeE0f2B9y8S26M0reDh3"
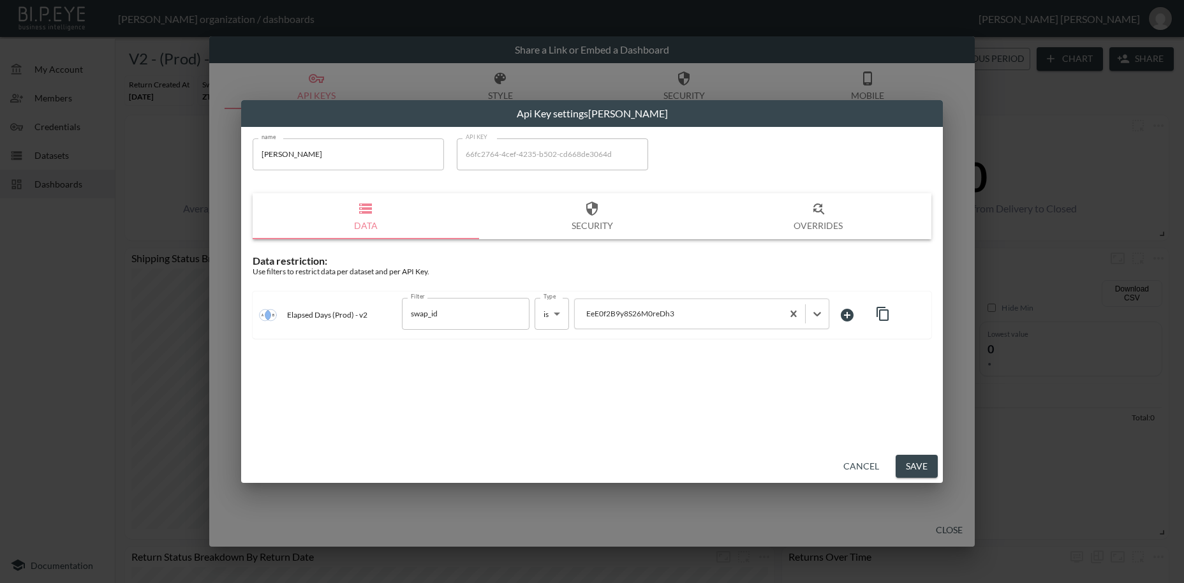
click at [913, 461] on button "Save" at bounding box center [917, 467] width 42 height 24
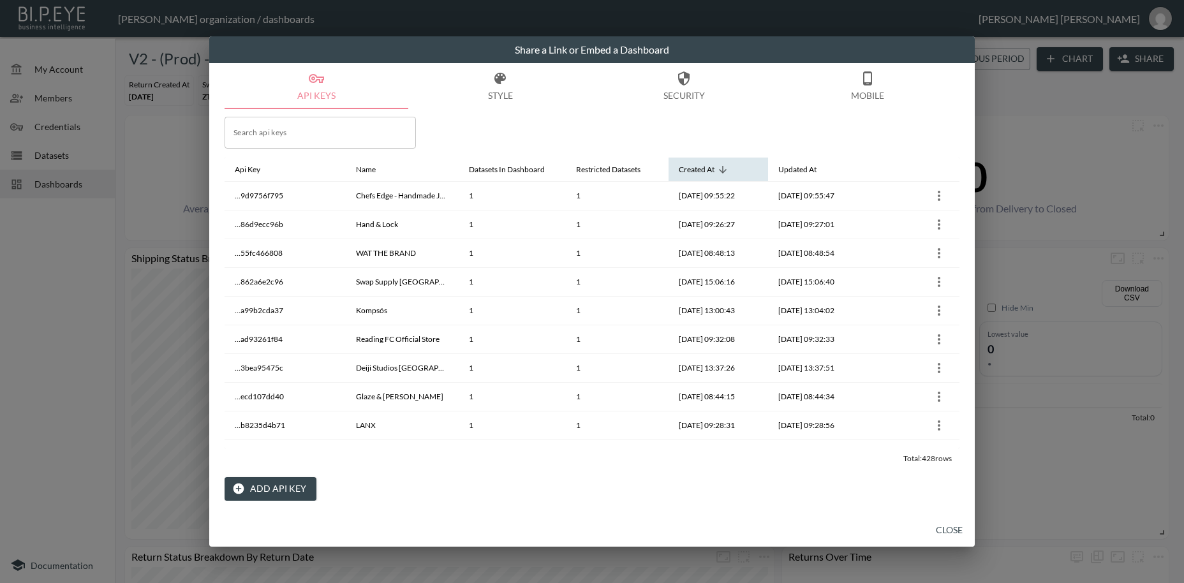
click at [712, 161] on th "Created At" at bounding box center [719, 170] width 100 height 24
click at [726, 171] on icon at bounding box center [723, 170] width 8 height 8
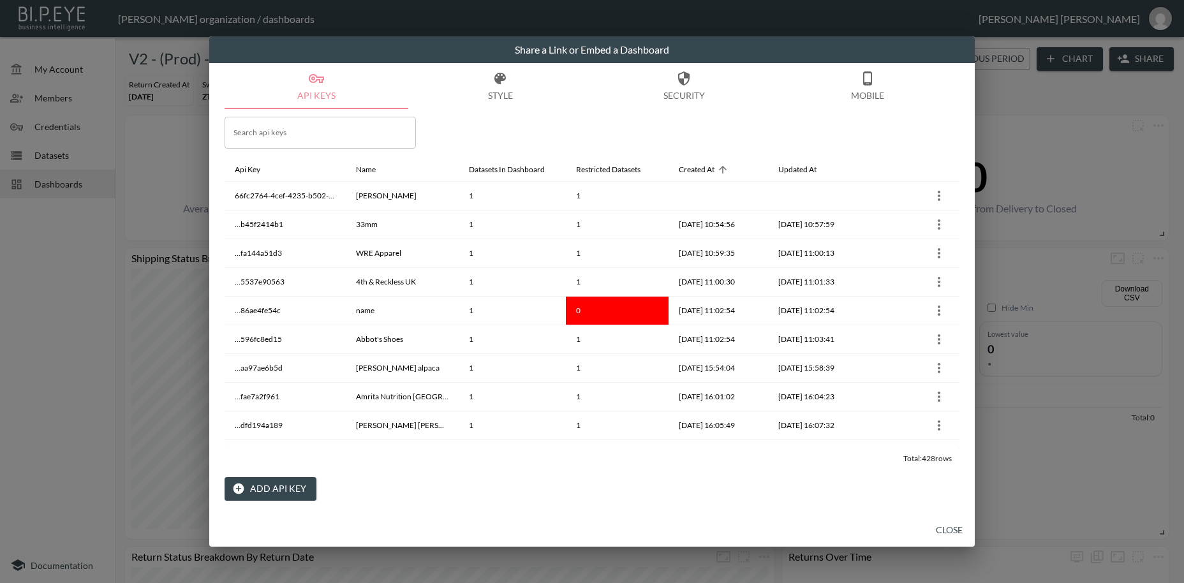
click at [950, 530] on button "Close" at bounding box center [949, 531] width 41 height 24
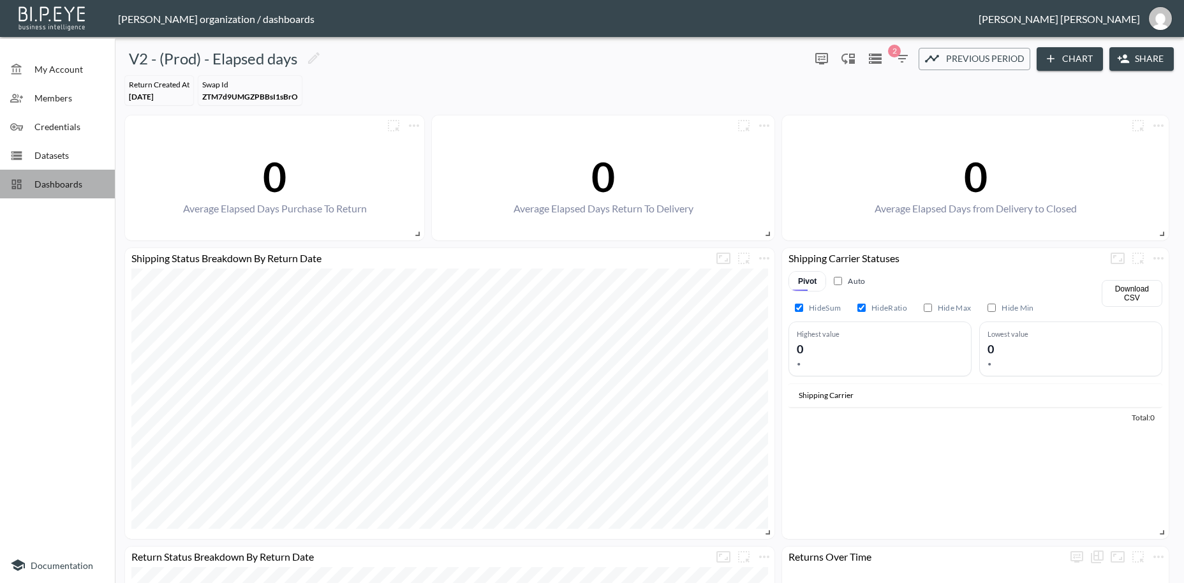
click at [61, 186] on span "Dashboards" at bounding box center [69, 183] width 70 height 13
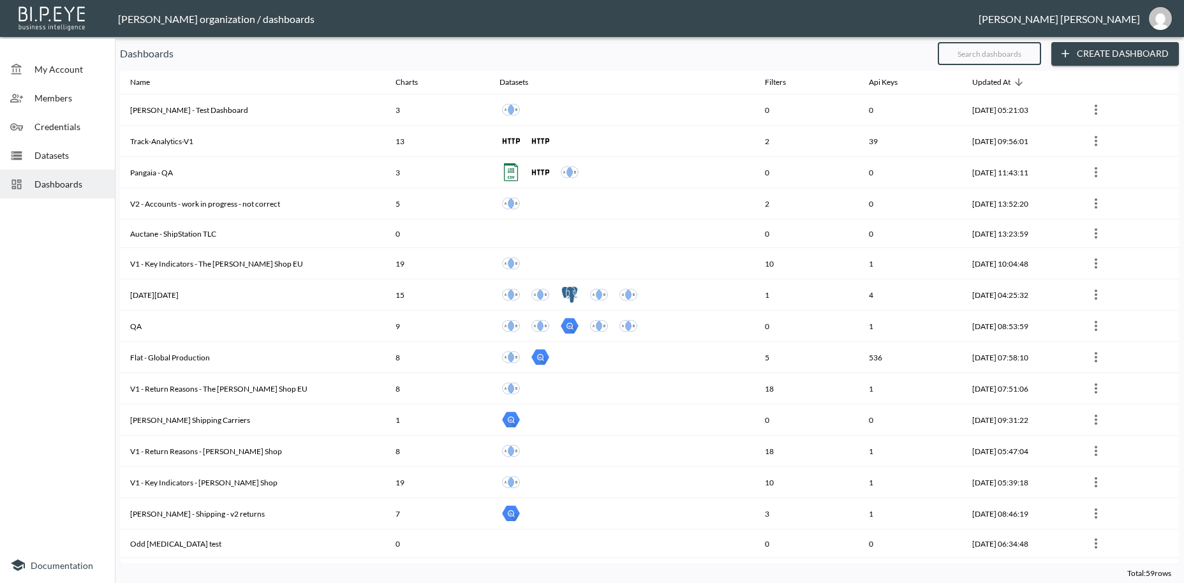
click at [983, 54] on input "text" at bounding box center [989, 54] width 103 height 32
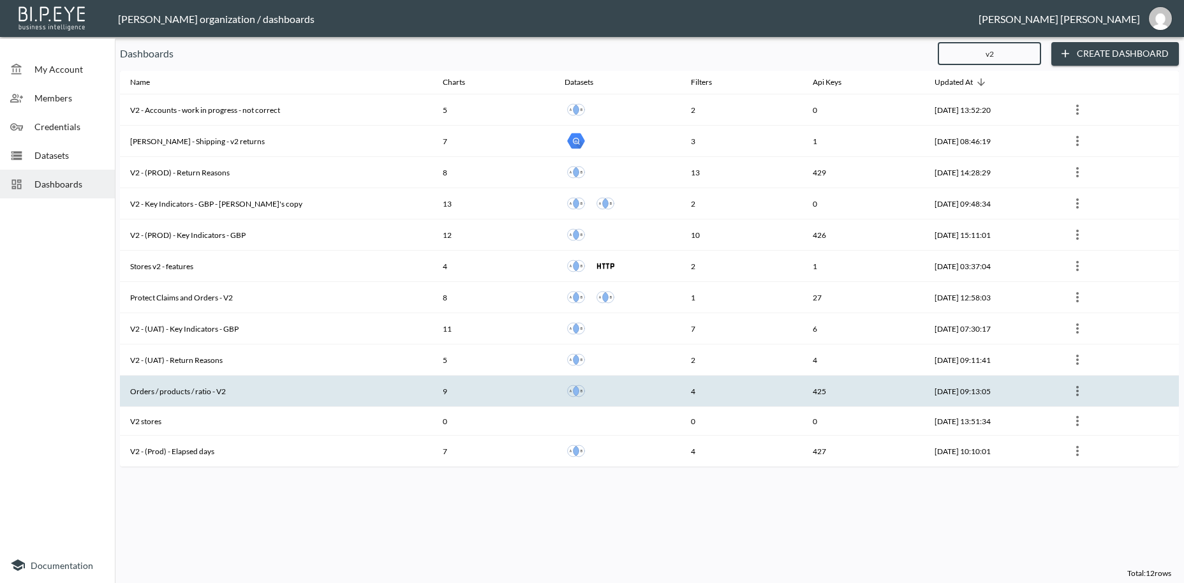
type input "v2"
click at [256, 394] on th "Orders / products / ratio - V2" at bounding box center [276, 391] width 313 height 31
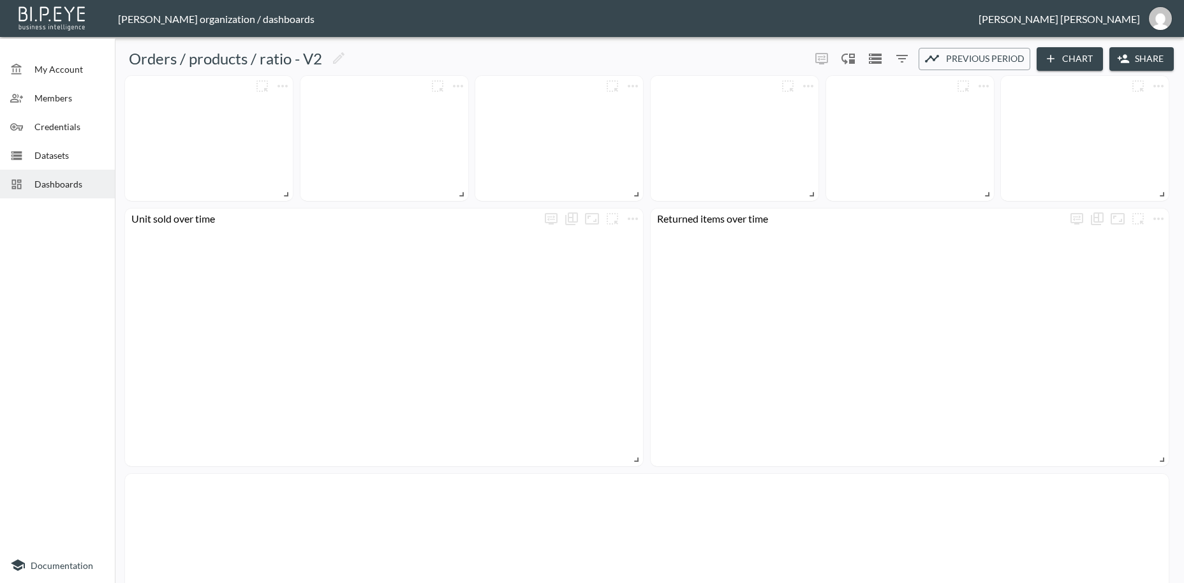
click at [1149, 61] on button "Share" at bounding box center [1142, 59] width 64 height 24
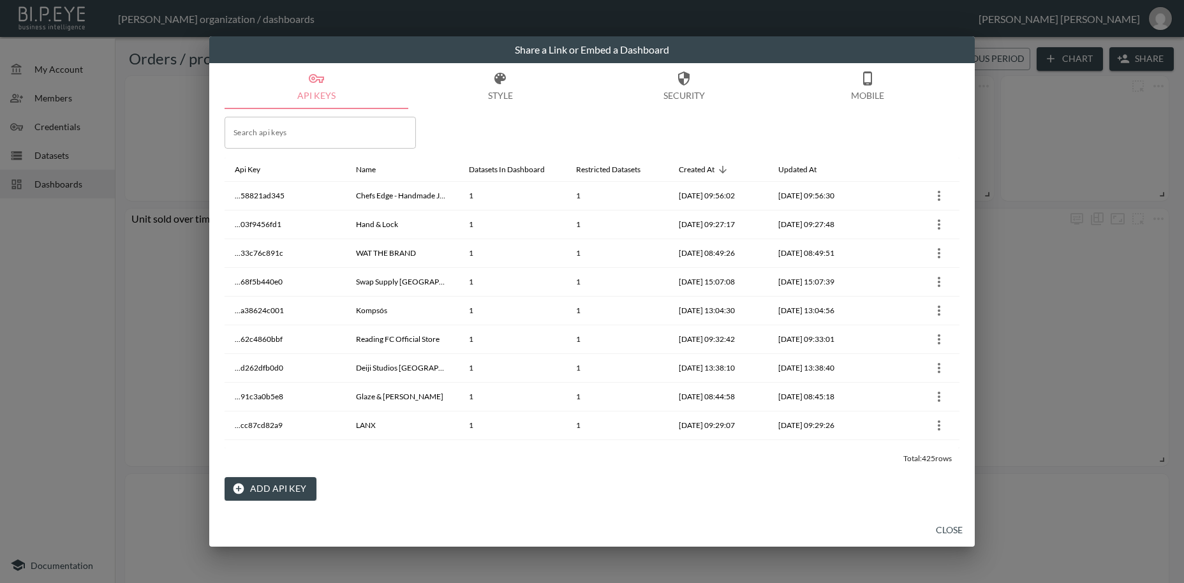
click at [269, 490] on button "Add API Key" at bounding box center [271, 489] width 92 height 24
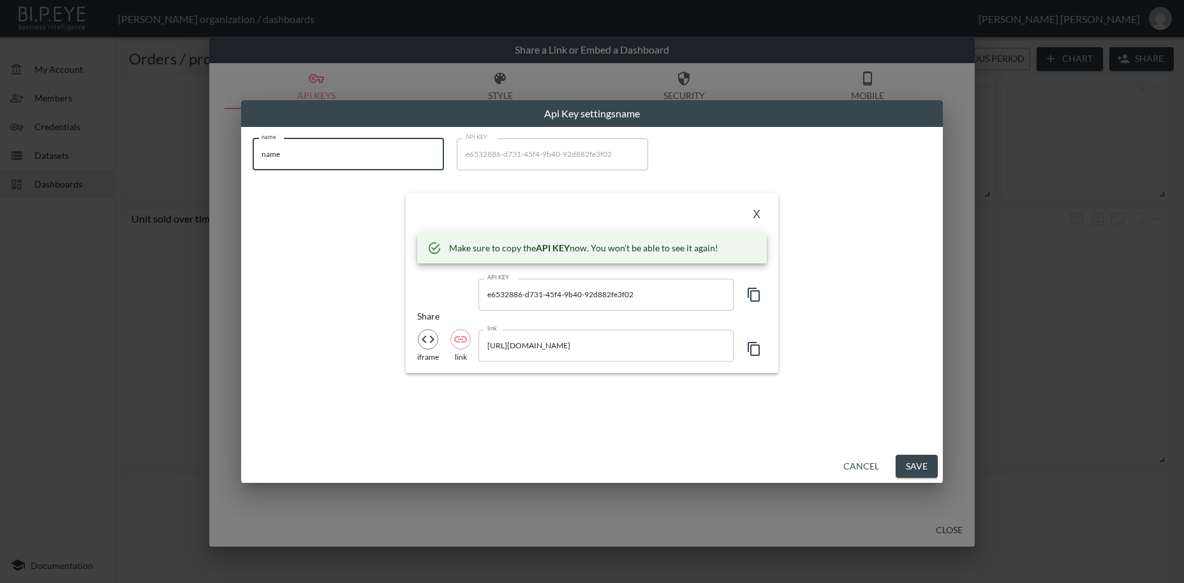
drag, startPoint x: 293, startPoint y: 154, endPoint x: 241, endPoint y: 148, distance: 52.1
click at [253, 148] on input "name" at bounding box center [348, 154] width 191 height 32
paste input "[PERSON_NAME]"
type input "[PERSON_NAME]"
click at [753, 292] on icon "button" at bounding box center [754, 295] width 12 height 14
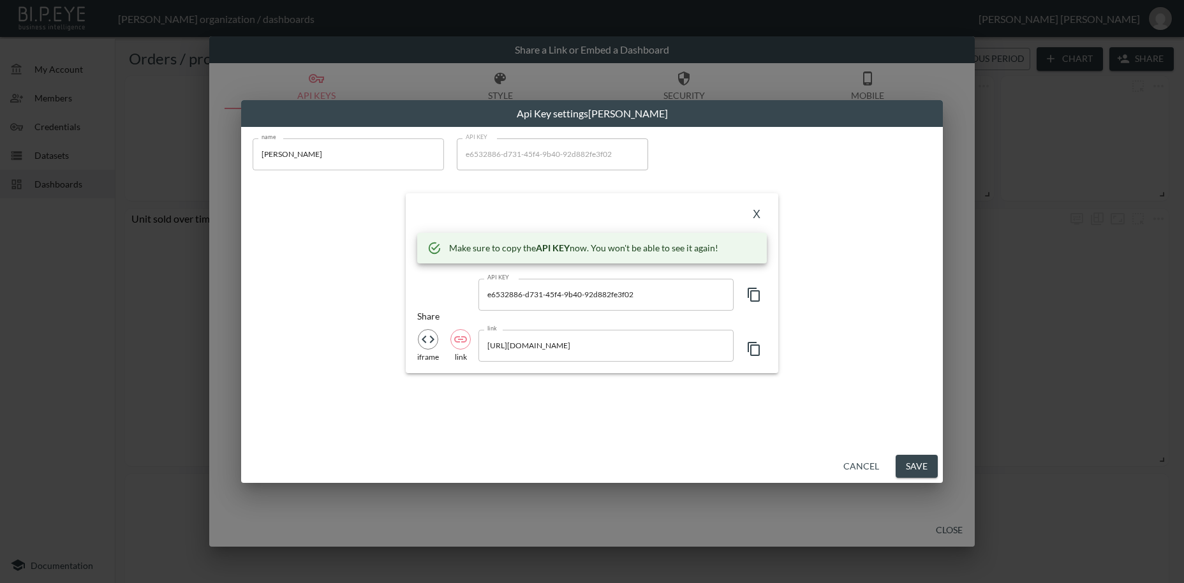
click at [753, 292] on icon "button" at bounding box center [754, 295] width 12 height 14
click at [757, 214] on button "X" at bounding box center [757, 215] width 20 height 20
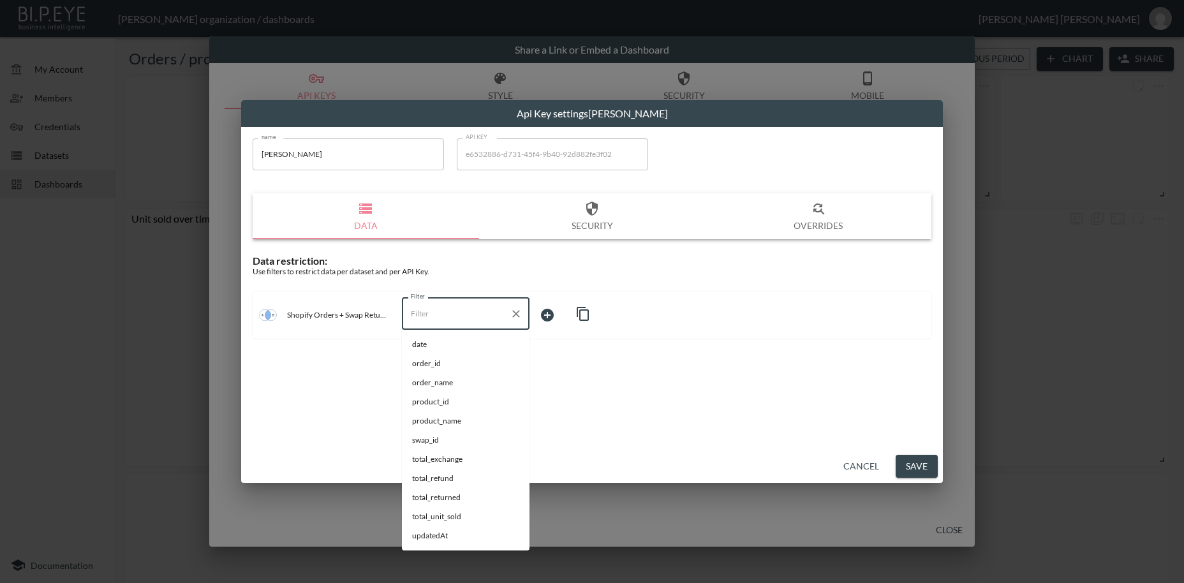
click at [422, 315] on input "Filter" at bounding box center [456, 314] width 97 height 20
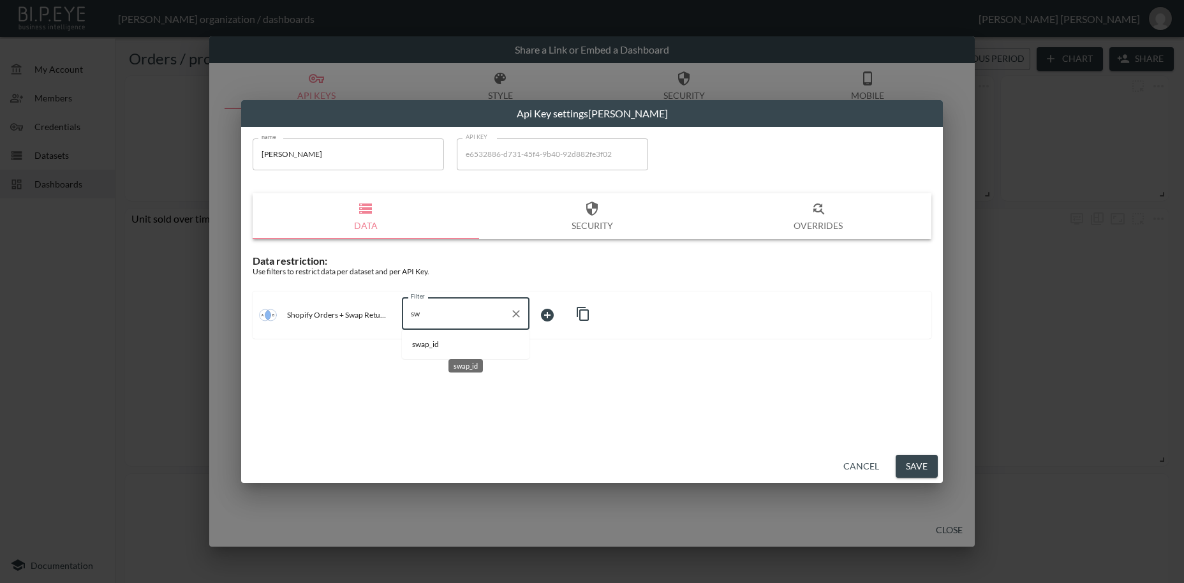
click at [422, 342] on span "swap_id" at bounding box center [465, 344] width 107 height 11
type input "swap_id"
click at [560, 313] on body "BI.P.EYE, Interactive Analytics Dashboards - app [PERSON_NAME] organization / d…" at bounding box center [592, 291] width 1184 height 583
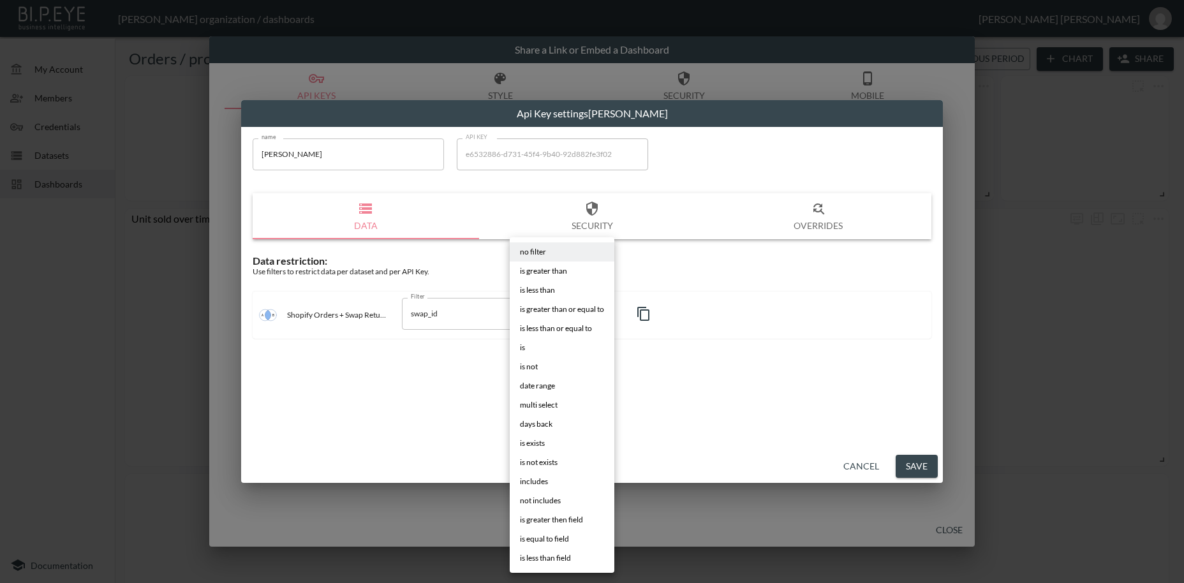
click at [537, 349] on li "is" at bounding box center [562, 347] width 105 height 19
type input "is"
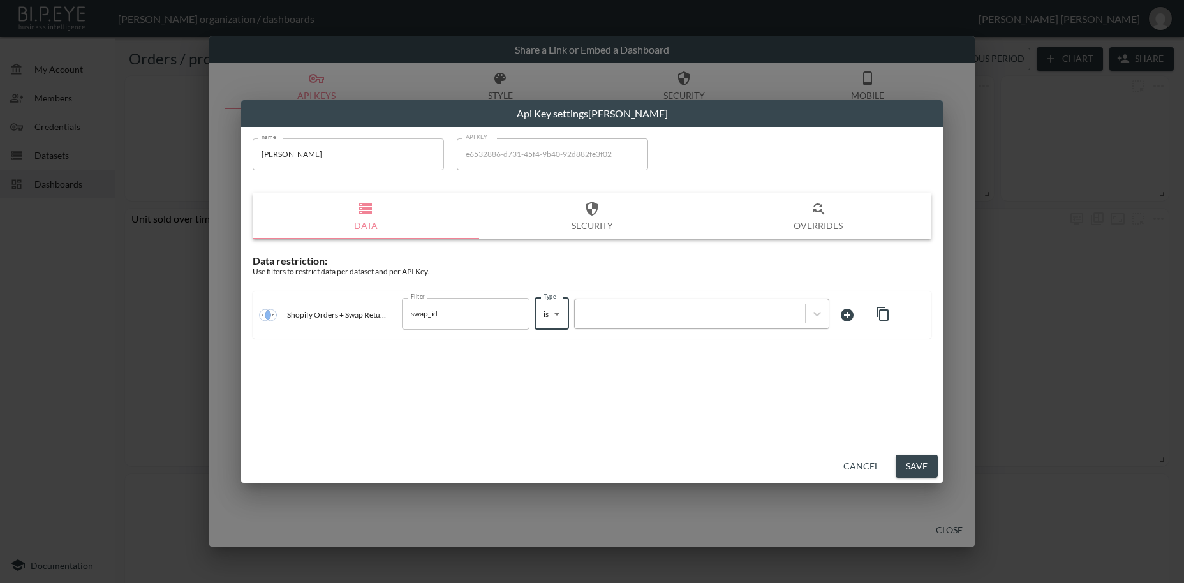
click at [704, 310] on div at bounding box center [690, 314] width 218 height 12
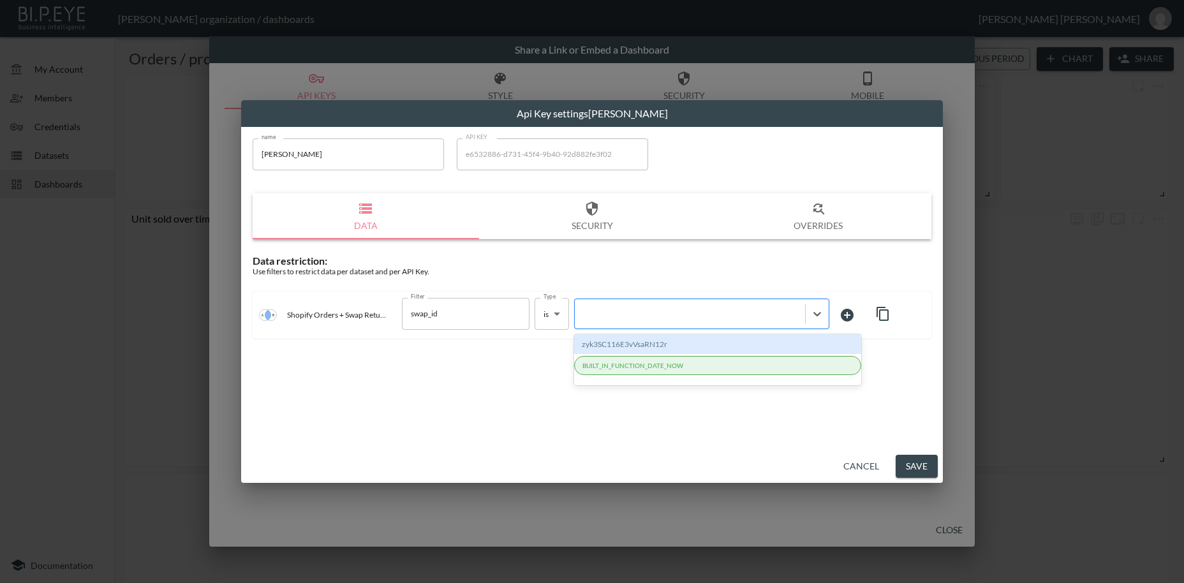
paste input "EeE0f2B9y8S26M0reDh3"
type input "EeE0f2B9y8S26M0reDh3"
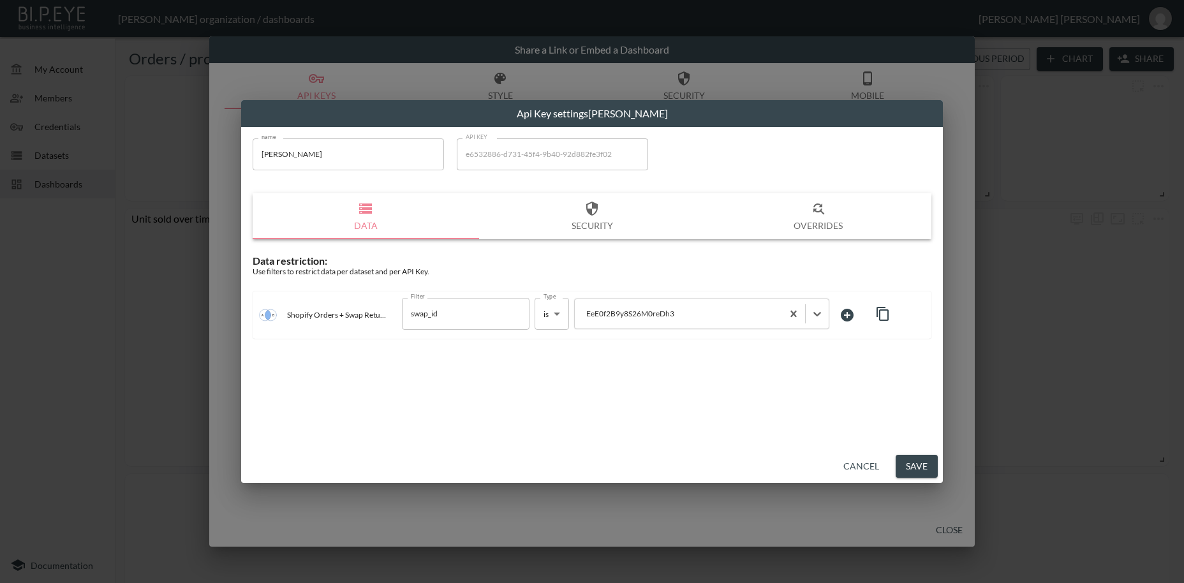
click at [925, 461] on button "Save" at bounding box center [917, 467] width 42 height 24
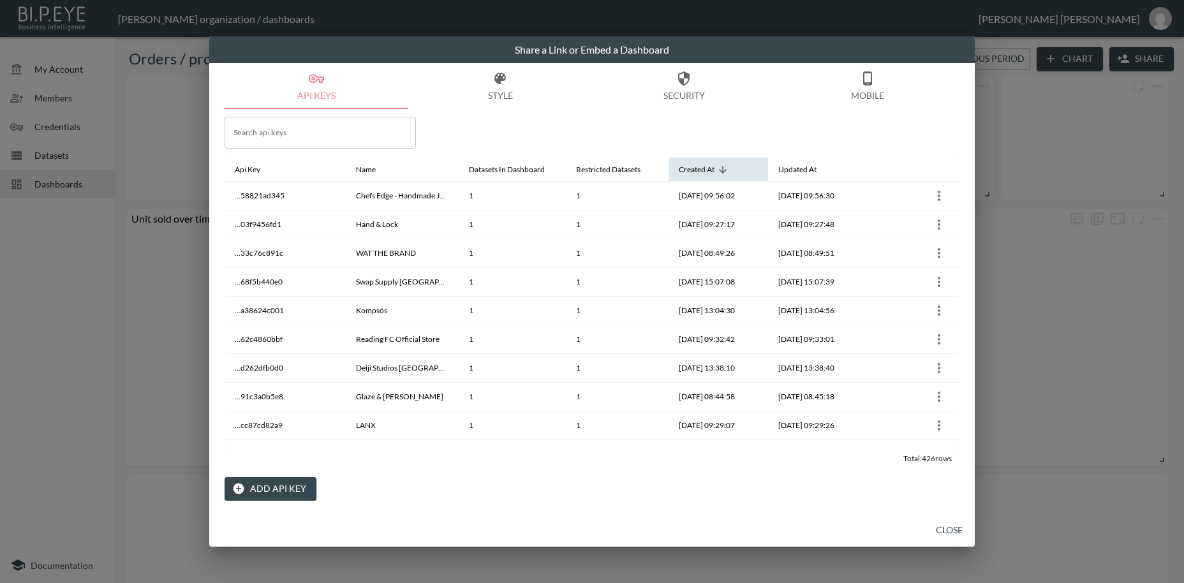
click at [722, 168] on icon at bounding box center [722, 169] width 11 height 11
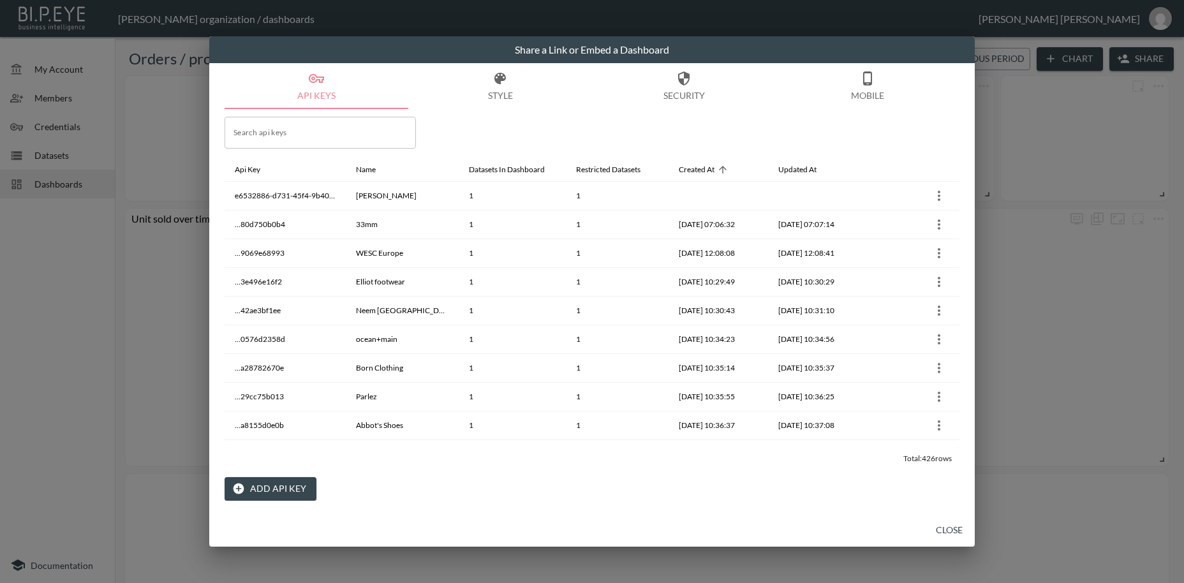
click at [957, 532] on button "Close" at bounding box center [949, 531] width 41 height 24
